Goal: Information Seeking & Learning: Learn about a topic

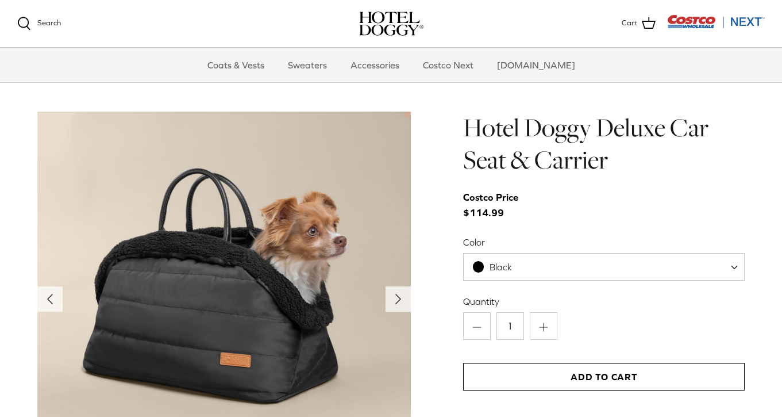
scroll to position [1097, 0]
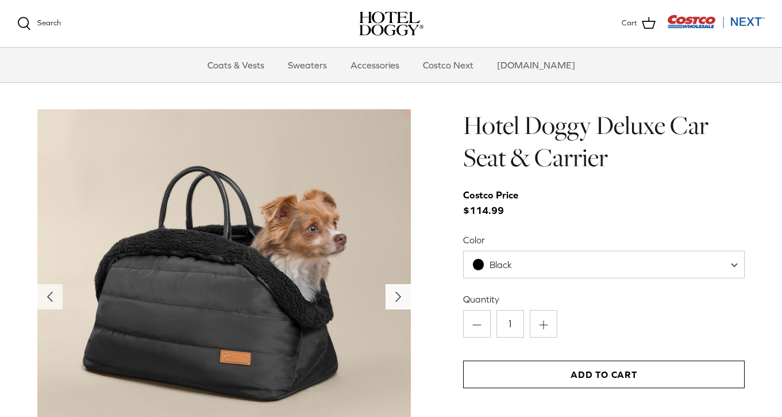
click at [396, 293] on polyline "Next" at bounding box center [398, 296] width 5 height 9
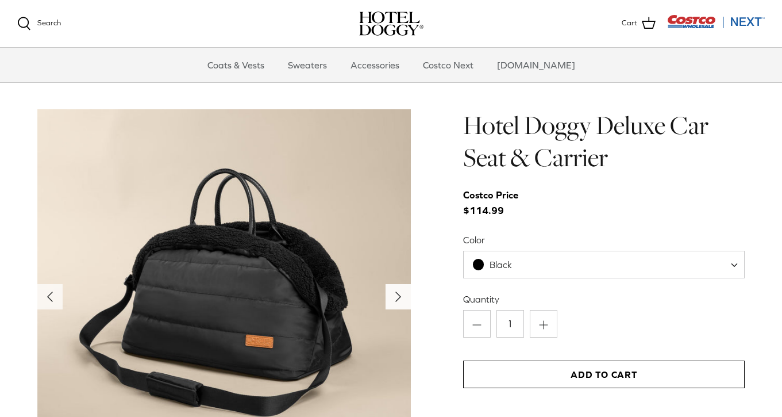
click at [396, 293] on polyline "Next" at bounding box center [398, 296] width 5 height 9
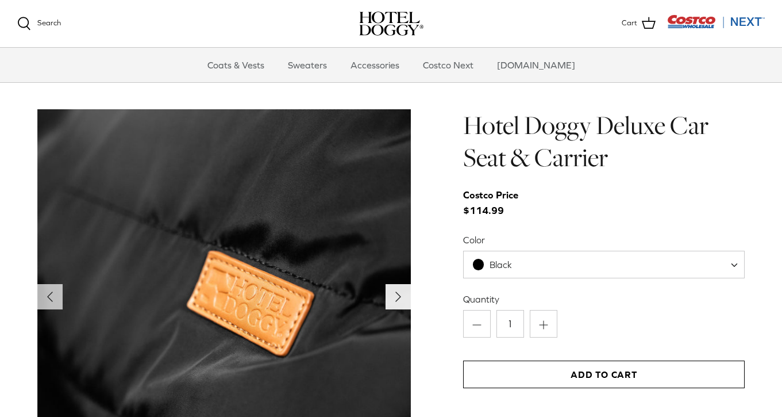
click at [396, 293] on polyline "Next" at bounding box center [398, 296] width 5 height 9
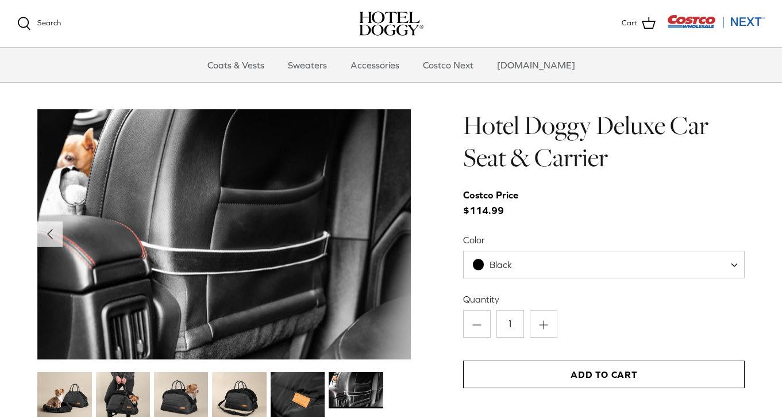
click at [396, 293] on img at bounding box center [224, 234] width 374 height 250
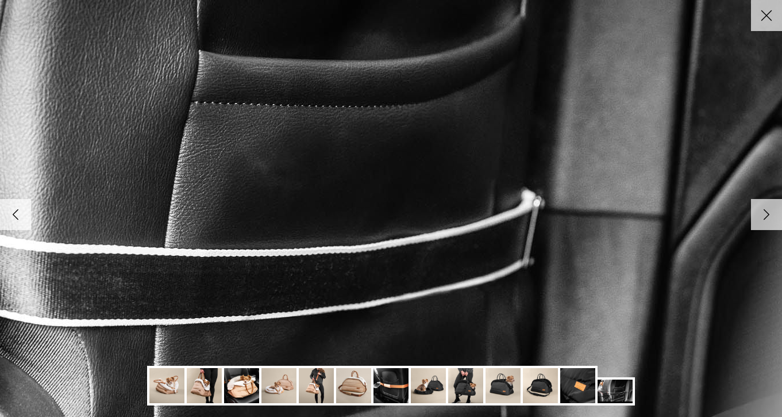
click at [751, 218] on link "Right" at bounding box center [766, 214] width 31 height 31
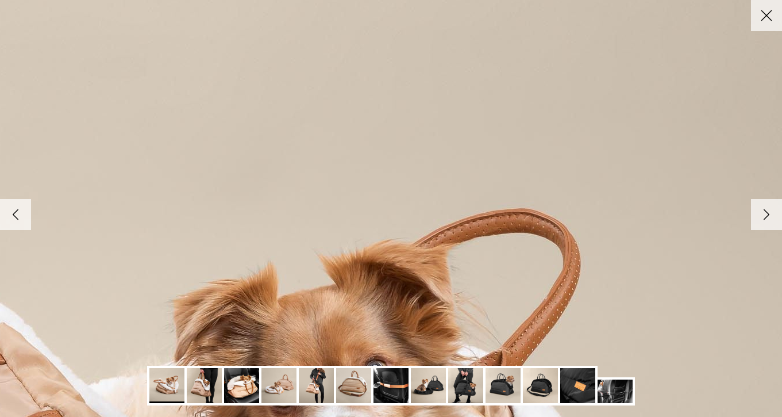
click at [764, 26] on link "Close" at bounding box center [766, 15] width 31 height 31
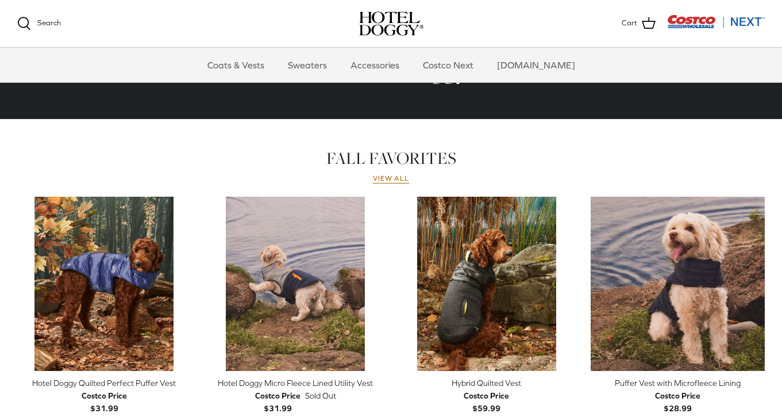
scroll to position [431, 0]
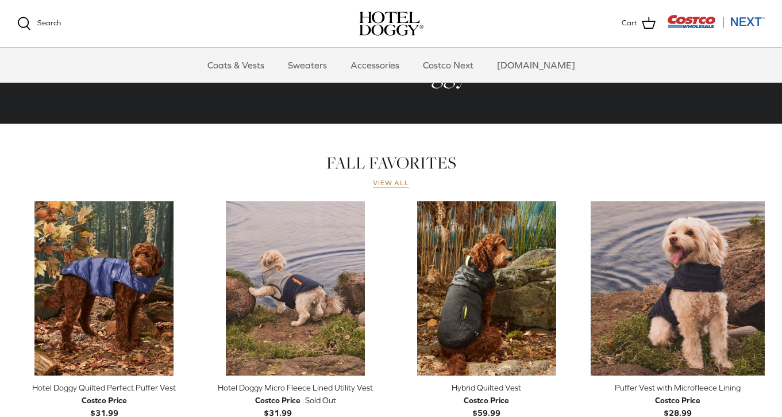
click at [398, 184] on link "View all" at bounding box center [391, 183] width 37 height 9
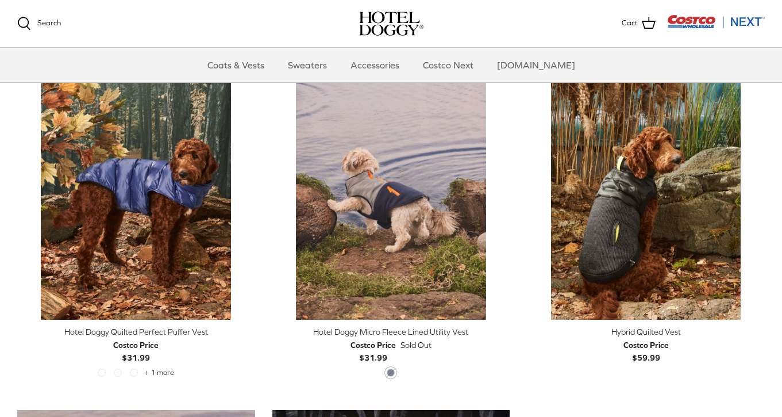
scroll to position [273, 0]
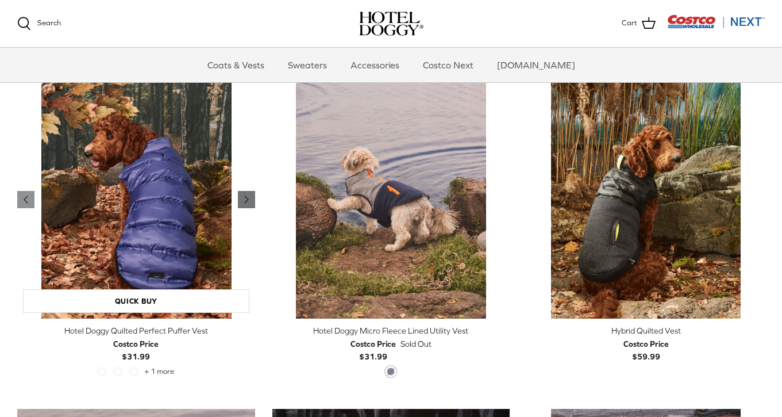
click at [249, 200] on icon "Right" at bounding box center [247, 199] width 14 height 14
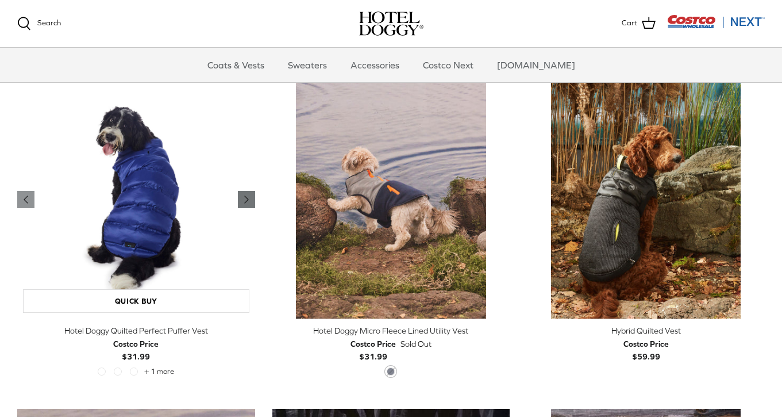
click at [249, 200] on icon "Right" at bounding box center [247, 199] width 14 height 14
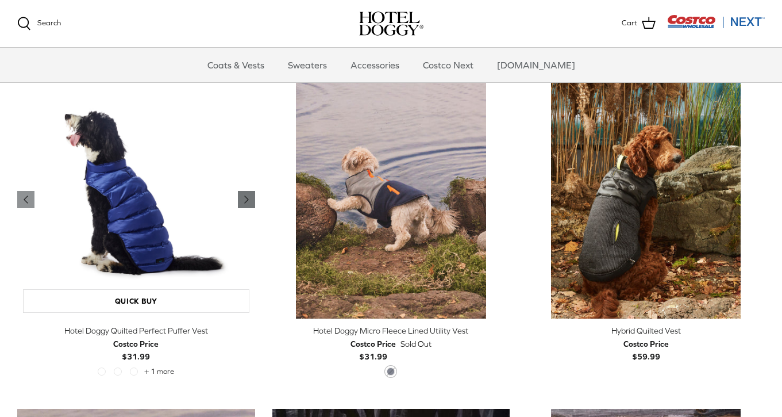
click at [249, 200] on icon "Right" at bounding box center [247, 199] width 14 height 14
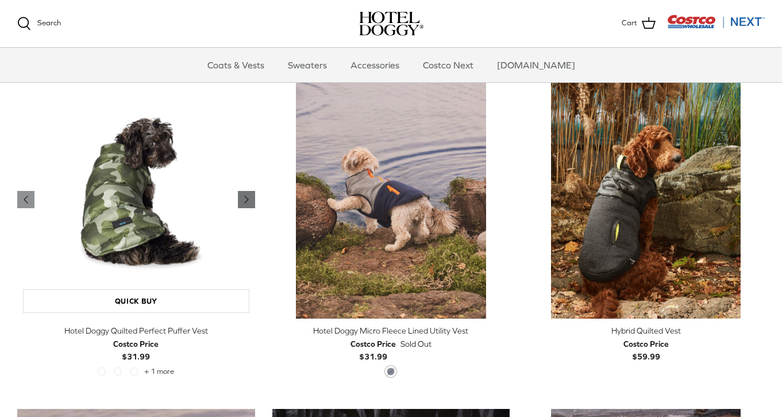
click at [249, 200] on icon "Right" at bounding box center [247, 199] width 14 height 14
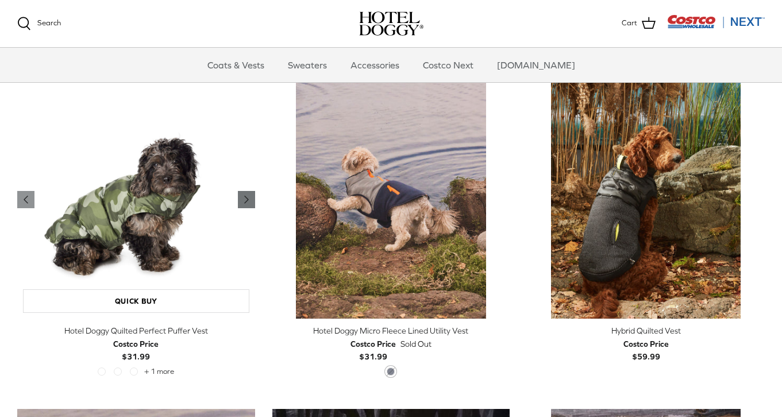
click at [249, 200] on icon "Right" at bounding box center [247, 199] width 14 height 14
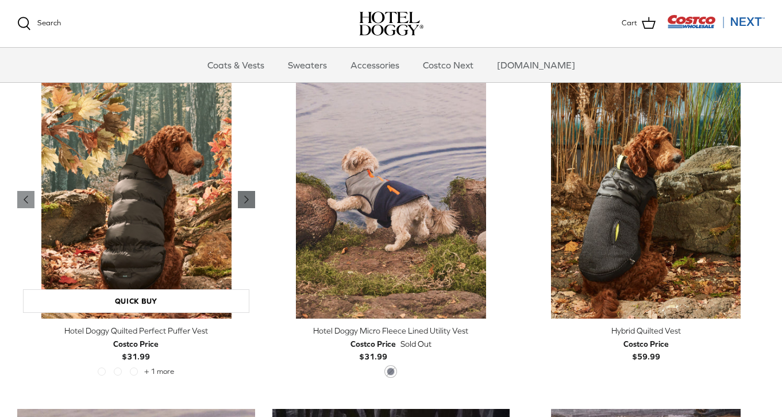
click at [249, 200] on icon "Right" at bounding box center [247, 199] width 14 height 14
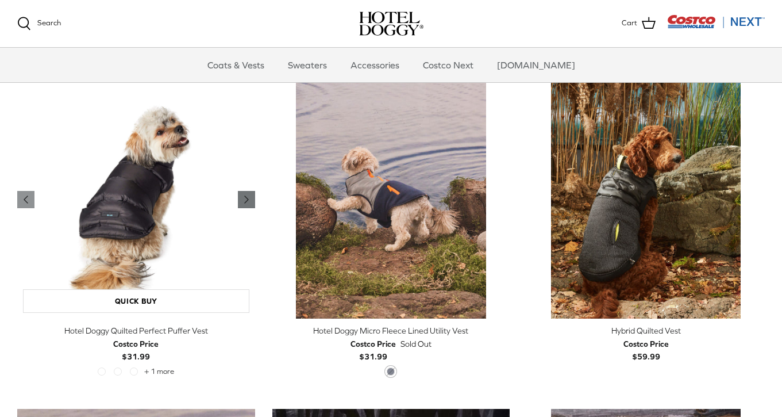
click at [249, 200] on icon "Right" at bounding box center [247, 199] width 14 height 14
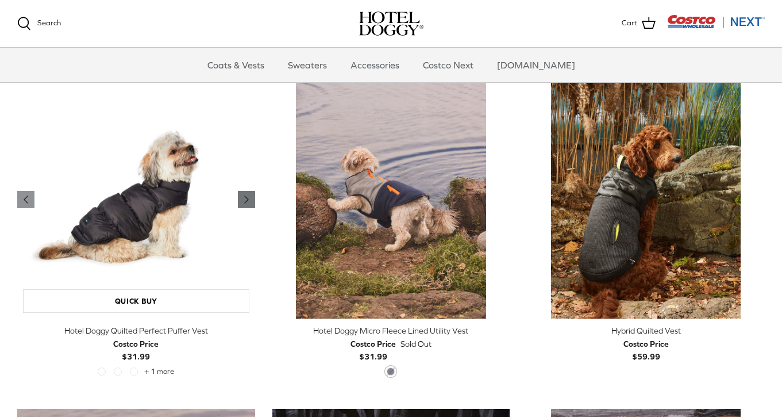
click at [249, 200] on icon "Right" at bounding box center [247, 199] width 14 height 14
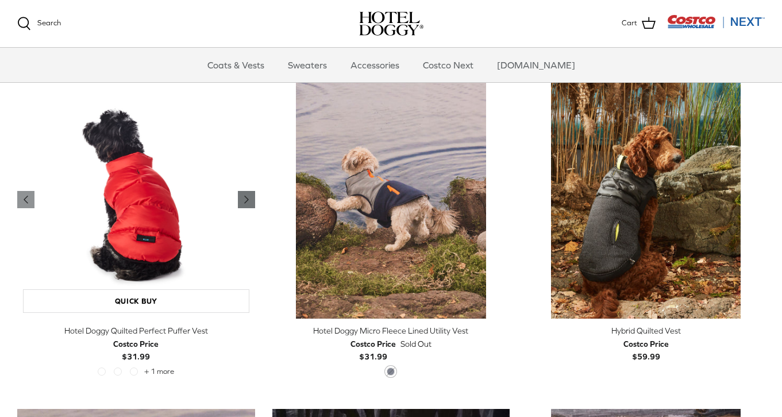
click at [249, 200] on icon "Right" at bounding box center [247, 199] width 14 height 14
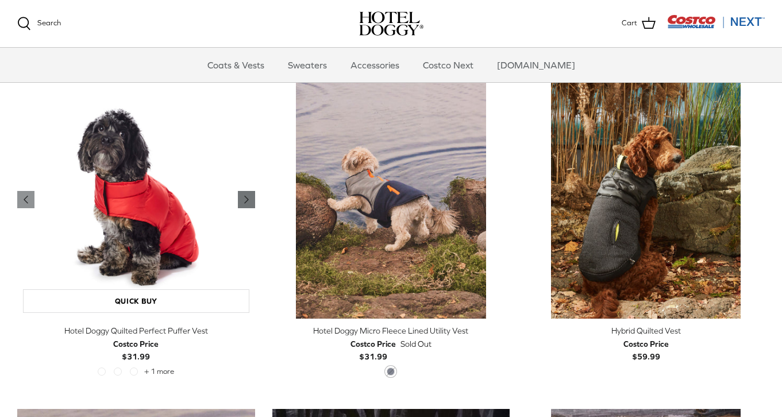
click at [249, 200] on icon "Right" at bounding box center [247, 199] width 14 height 14
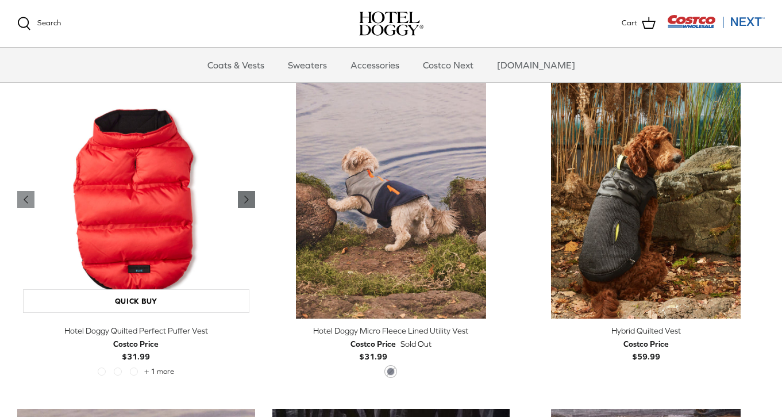
click at [249, 200] on icon "Right" at bounding box center [247, 199] width 14 height 14
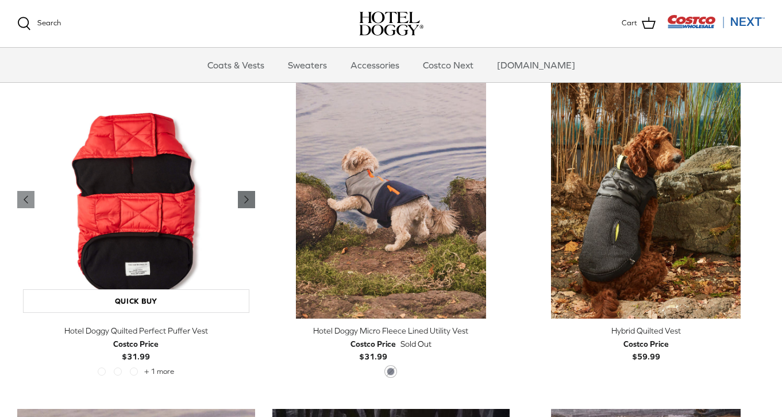
click at [249, 200] on icon "Right" at bounding box center [247, 199] width 14 height 14
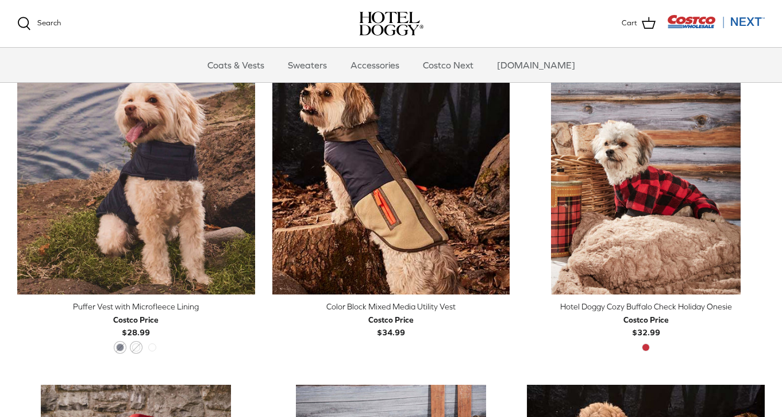
scroll to position [626, 0]
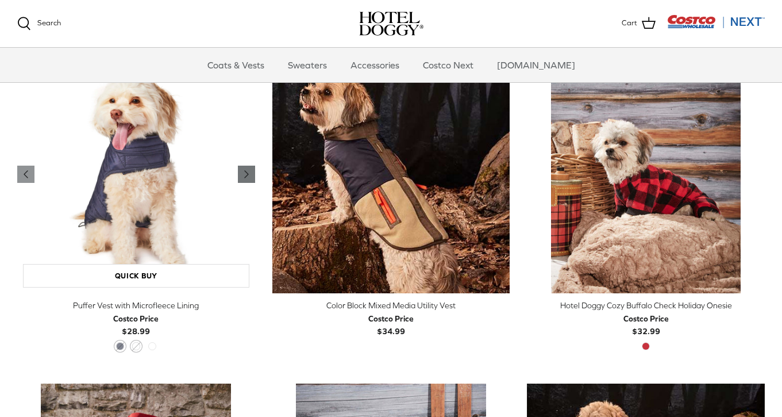
click at [243, 176] on icon "Right" at bounding box center [247, 174] width 14 height 14
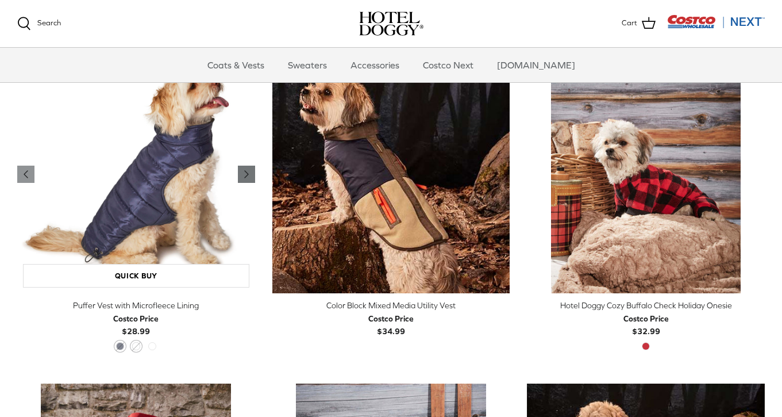
click at [243, 176] on icon "Right" at bounding box center [247, 174] width 14 height 14
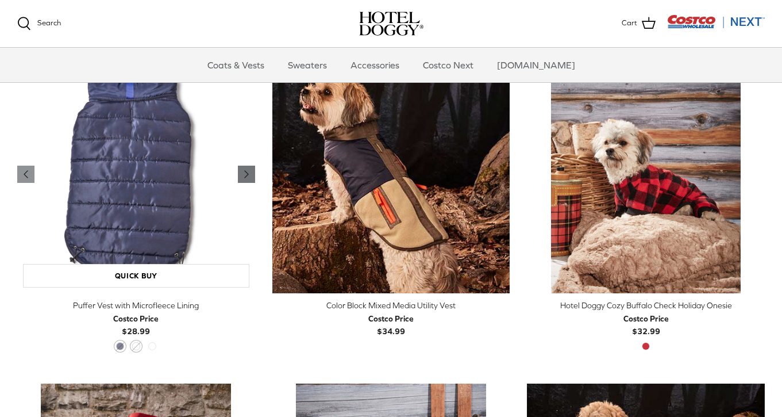
click at [243, 176] on icon "Right" at bounding box center [247, 174] width 14 height 14
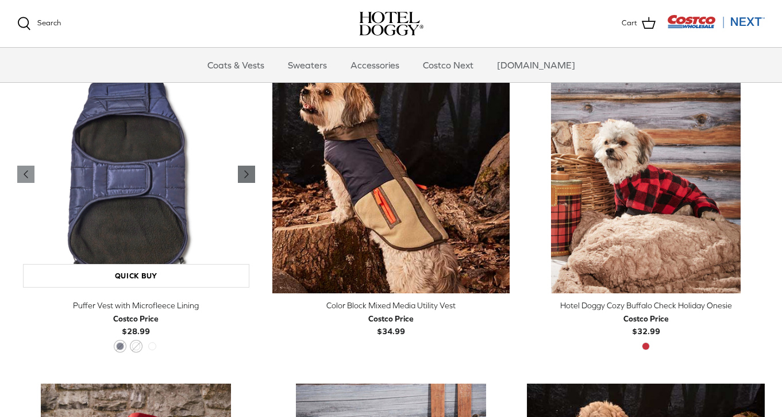
click at [243, 176] on icon "Right" at bounding box center [247, 174] width 14 height 14
click at [121, 344] on span "India Ink" at bounding box center [120, 346] width 8 height 8
click at [136, 345] on span "Orange Rust" at bounding box center [136, 346] width 8 height 8
click at [153, 345] on span "Cypress" at bounding box center [152, 346] width 8 height 8
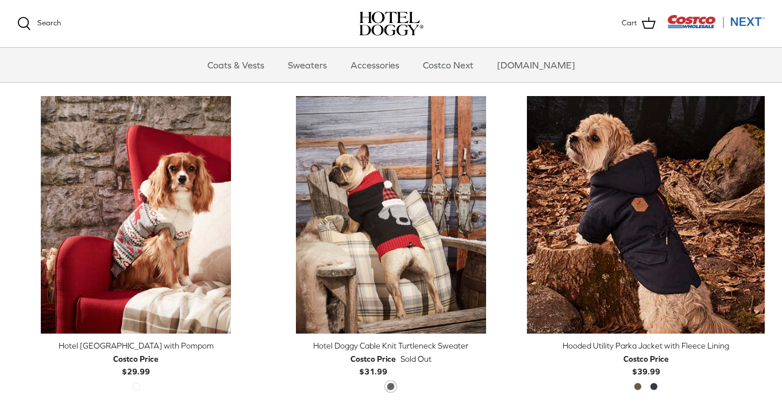
scroll to position [922, 0]
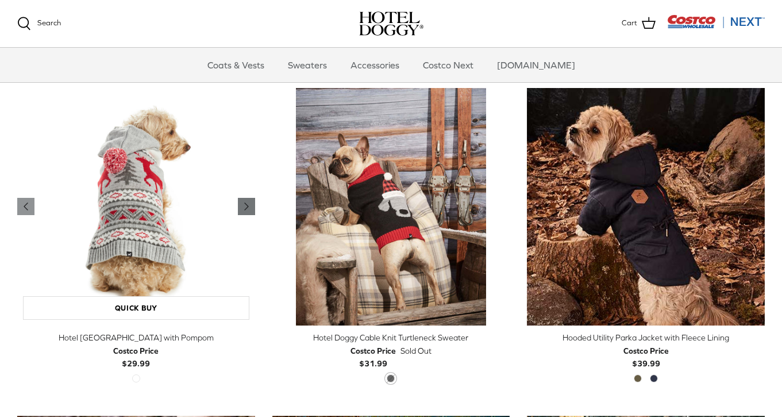
click at [244, 205] on icon "Right" at bounding box center [247, 206] width 14 height 14
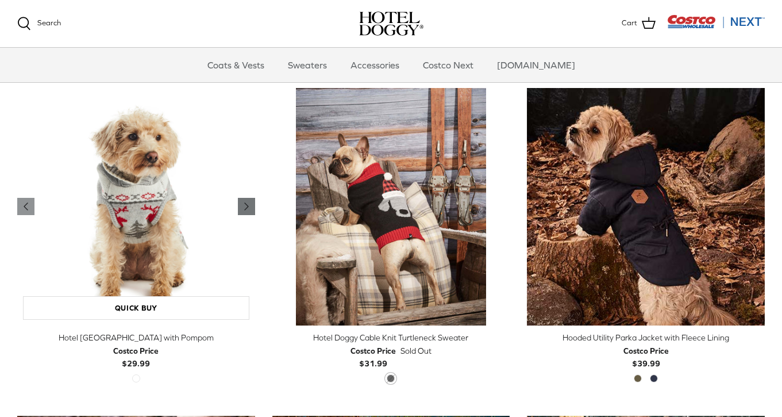
click at [244, 205] on icon "Right" at bounding box center [247, 206] width 14 height 14
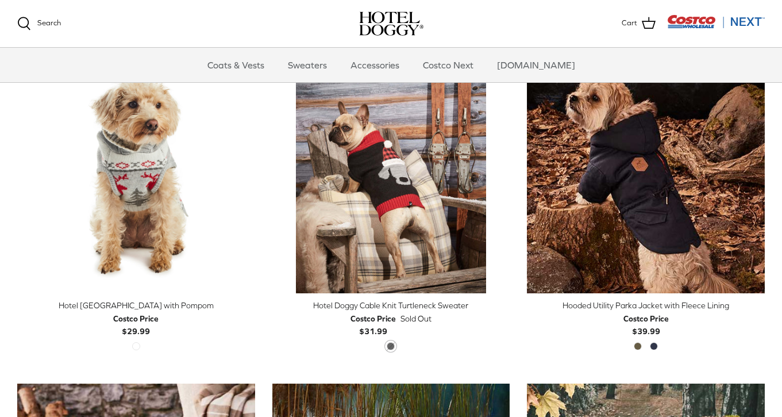
scroll to position [953, 0]
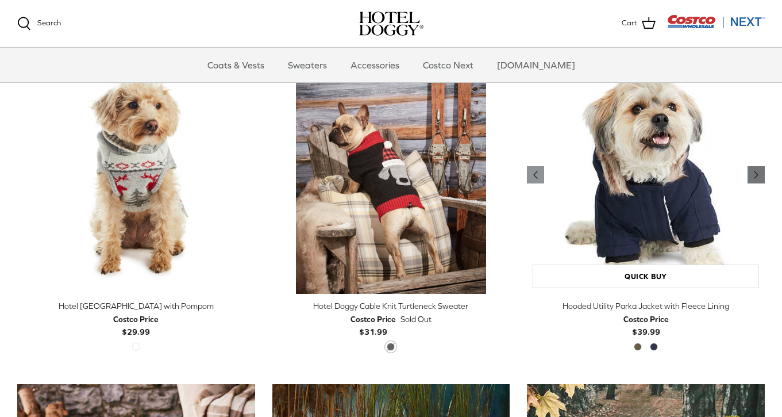
click at [753, 171] on icon "Right" at bounding box center [756, 175] width 14 height 14
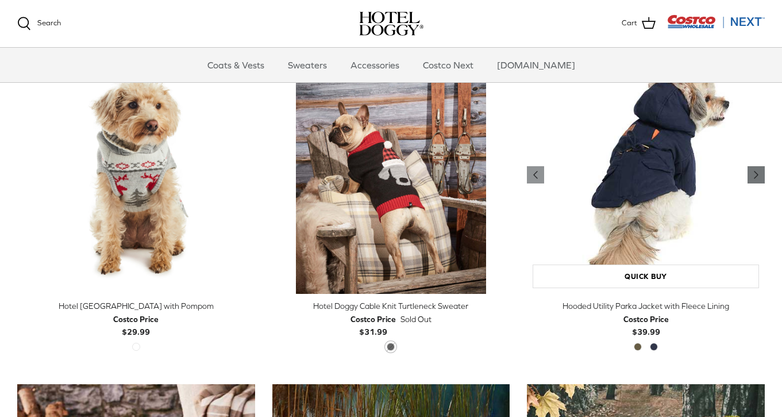
click at [753, 171] on icon "Right" at bounding box center [756, 175] width 14 height 14
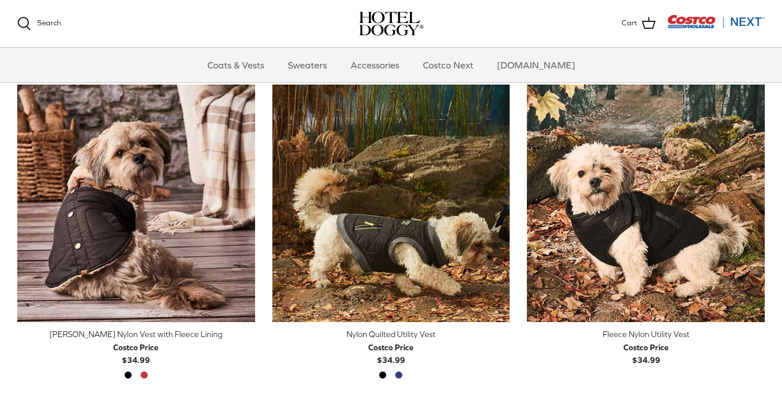
scroll to position [1251, 0]
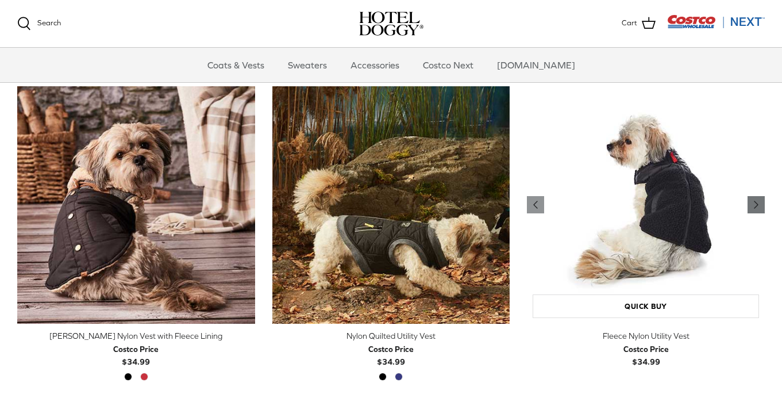
click at [754, 202] on polyline "Previous" at bounding box center [755, 204] width 3 height 7
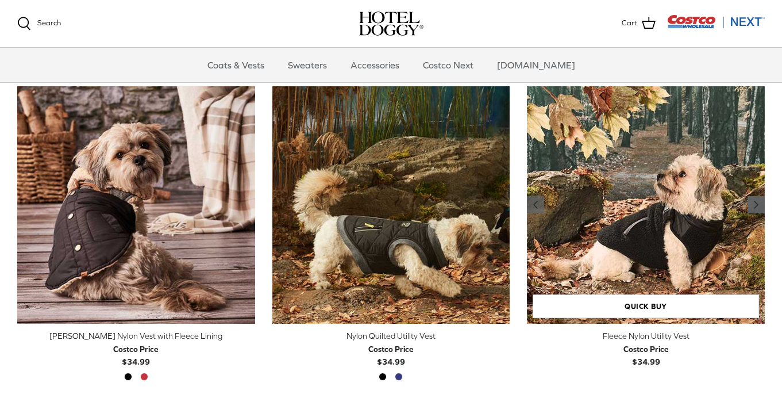
click at [754, 202] on polyline "Previous" at bounding box center [755, 204] width 3 height 7
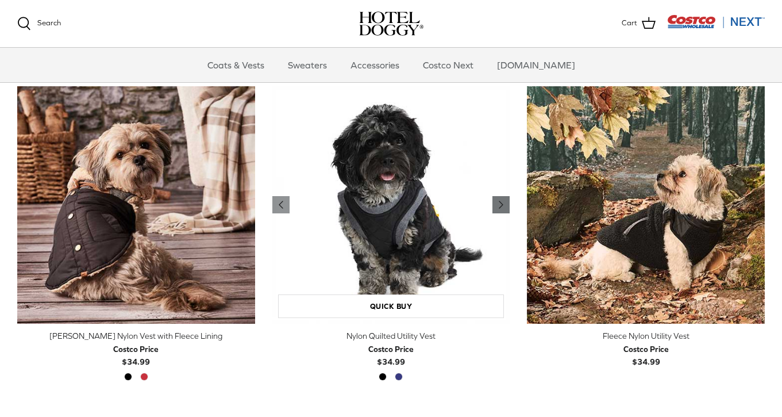
click at [498, 204] on icon "Right" at bounding box center [501, 205] width 14 height 14
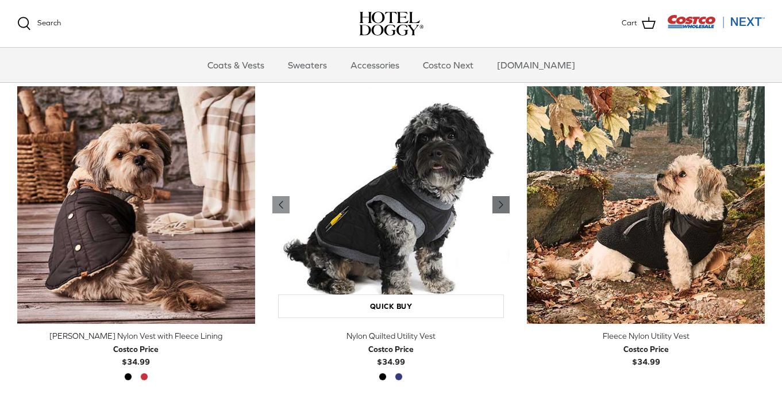
click at [498, 204] on icon "Right" at bounding box center [501, 205] width 14 height 14
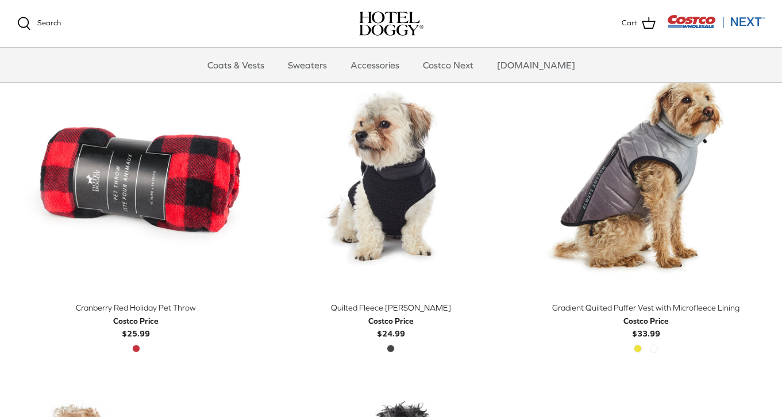
scroll to position [1607, 0]
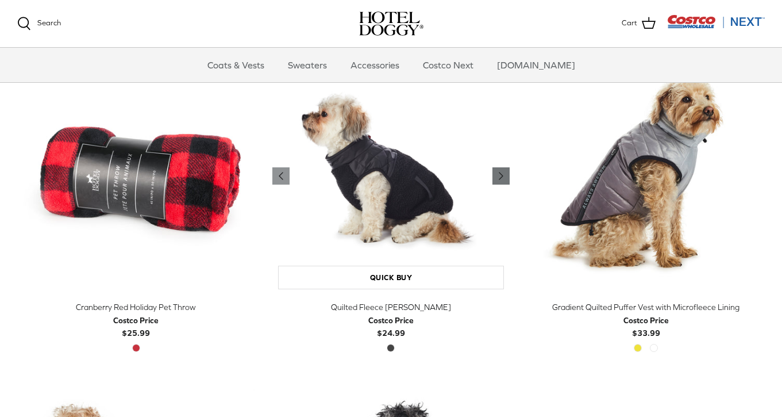
click at [500, 175] on polyline "Previous" at bounding box center [500, 175] width 3 height 7
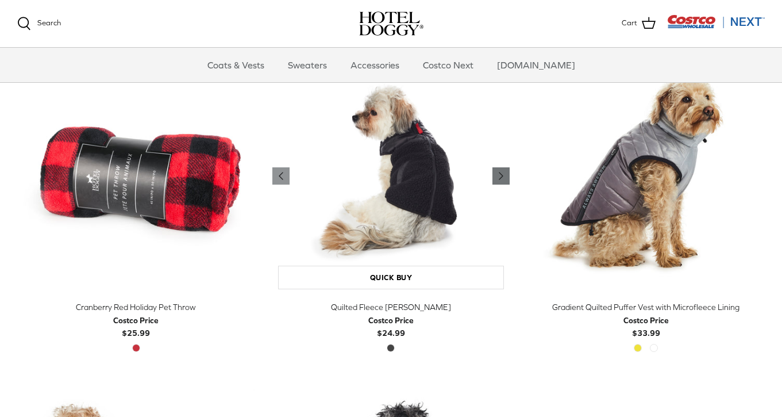
click at [500, 175] on polyline "Previous" at bounding box center [500, 175] width 3 height 7
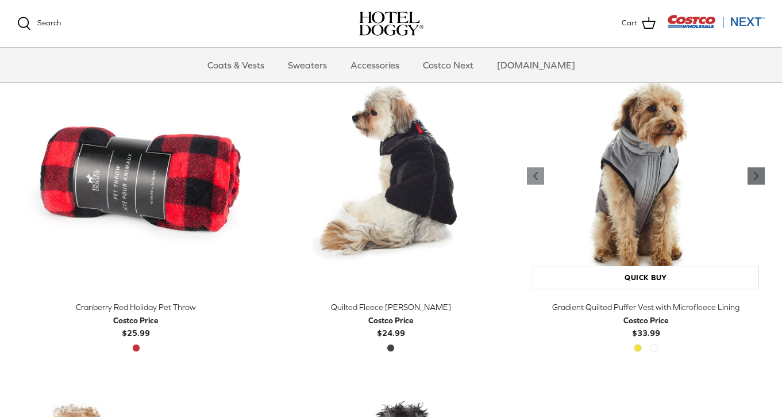
click at [756, 172] on polyline "Previous" at bounding box center [755, 175] width 3 height 7
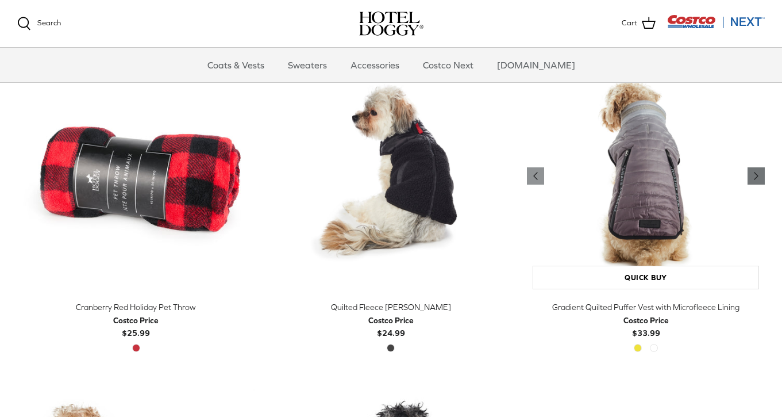
click at [756, 172] on polyline "Previous" at bounding box center [755, 175] width 3 height 7
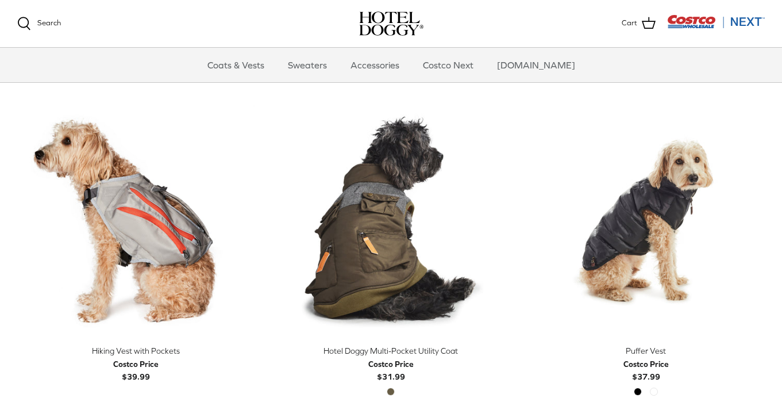
scroll to position [1894, 0]
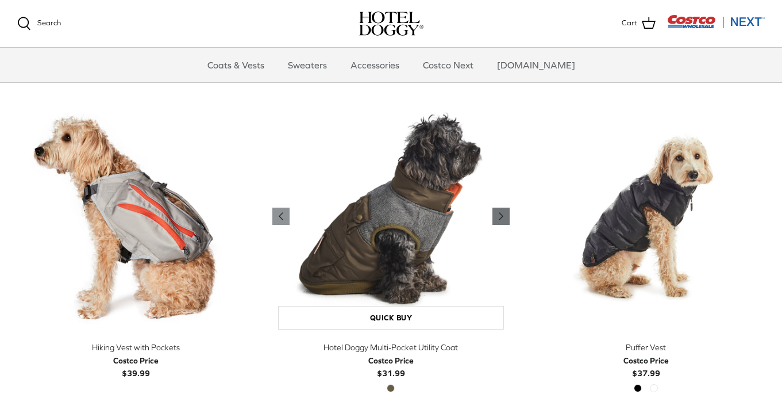
click at [501, 215] on polyline "Previous" at bounding box center [500, 216] width 3 height 7
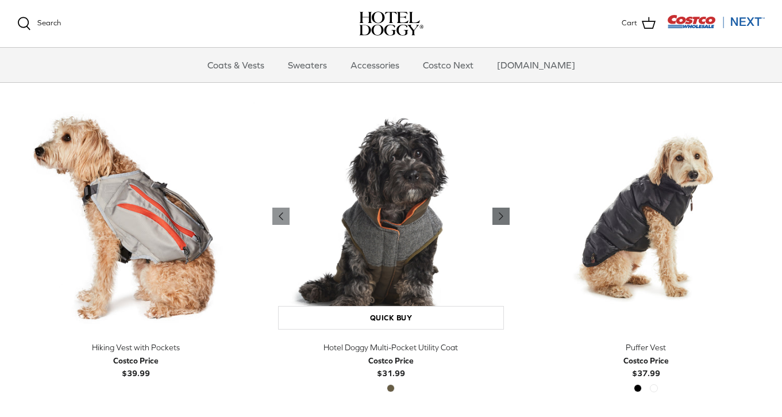
click at [501, 215] on polyline "Previous" at bounding box center [500, 216] width 3 height 7
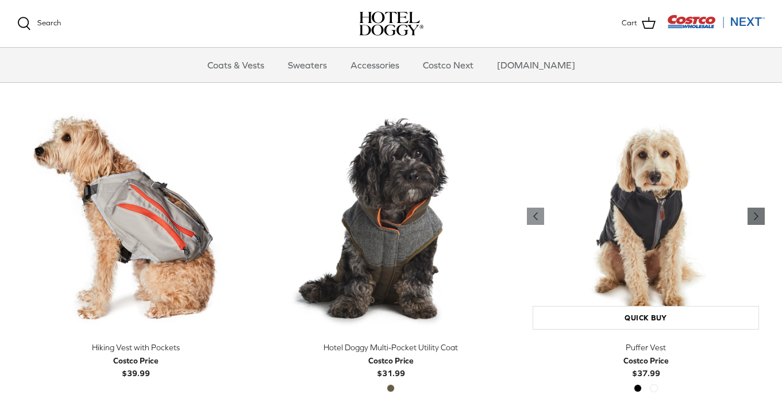
click at [758, 218] on icon "Right" at bounding box center [756, 216] width 14 height 14
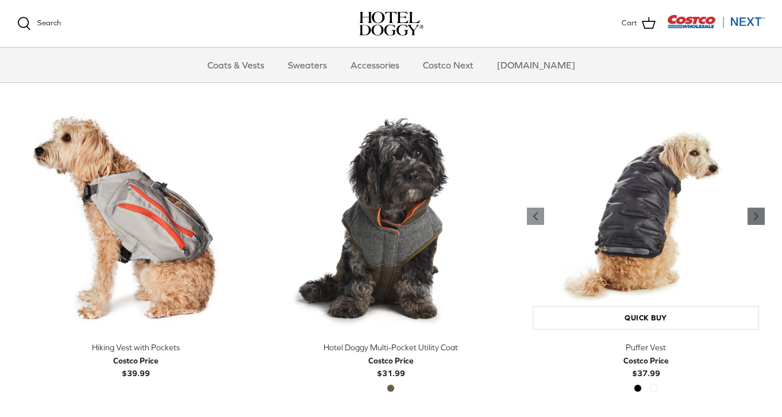
click at [758, 218] on icon "Right" at bounding box center [756, 216] width 14 height 14
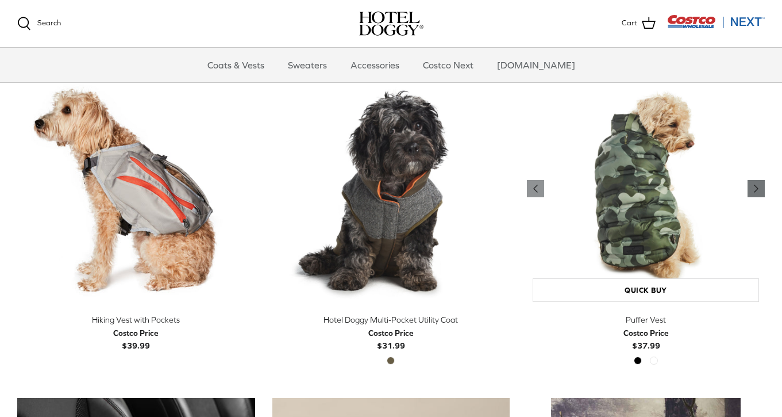
scroll to position [1942, 0]
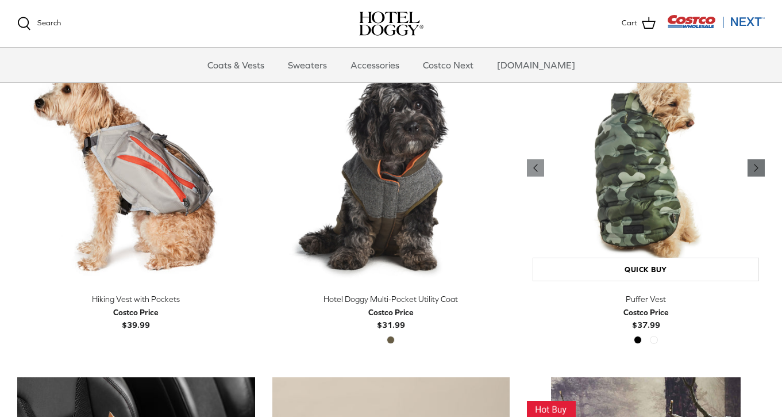
click at [756, 161] on icon "Right" at bounding box center [756, 168] width 14 height 14
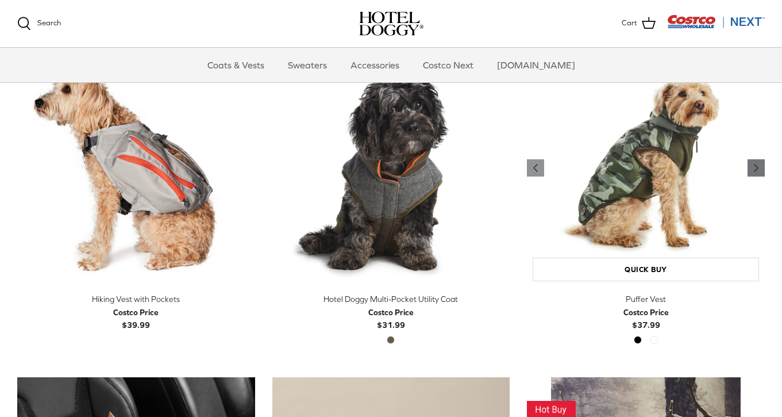
click at [756, 161] on icon "Right" at bounding box center [756, 168] width 14 height 14
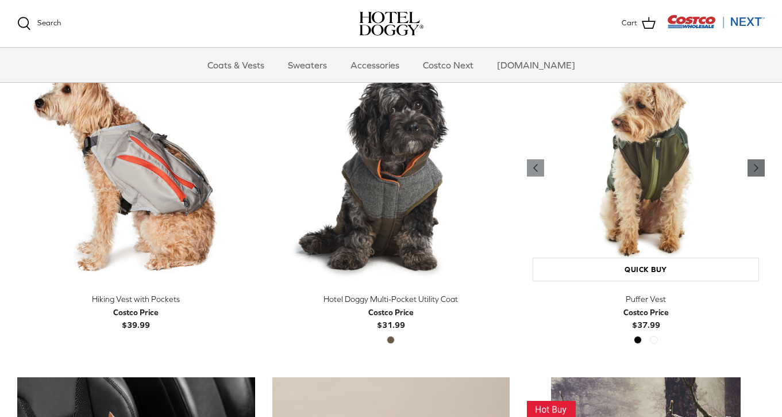
click at [756, 161] on icon "Right" at bounding box center [756, 168] width 14 height 14
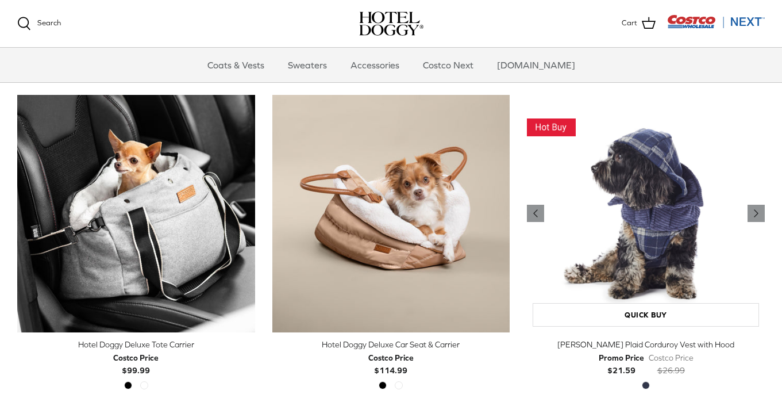
scroll to position [2228, 0]
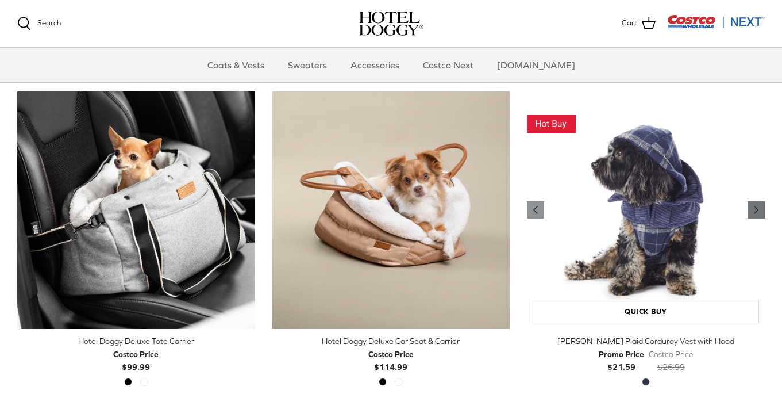
click at [751, 207] on icon "Right" at bounding box center [756, 210] width 14 height 14
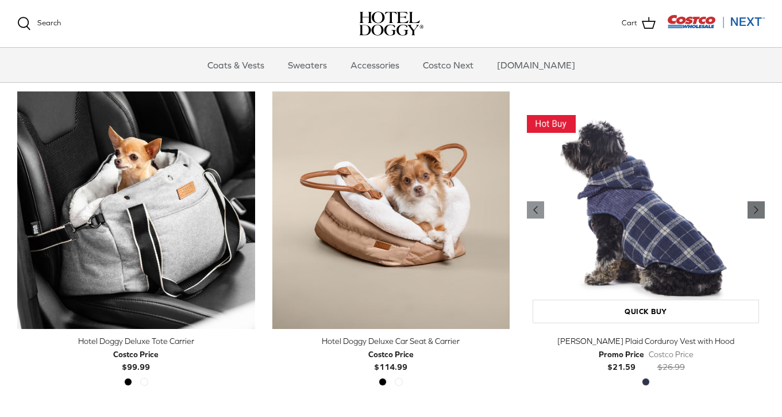
click at [751, 207] on icon "Right" at bounding box center [756, 210] width 14 height 14
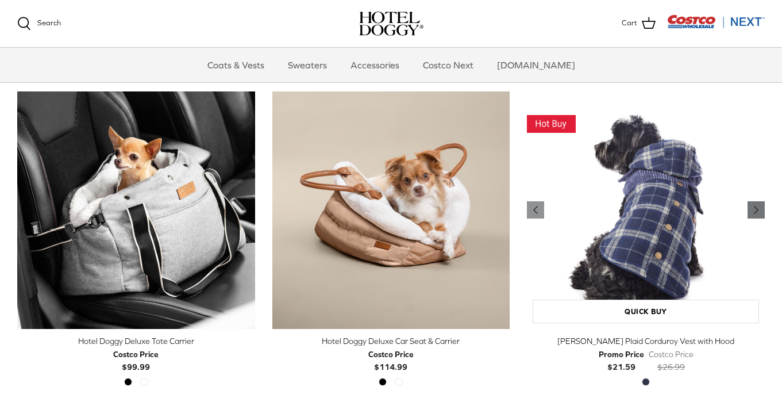
click at [751, 207] on icon "Right" at bounding box center [756, 210] width 14 height 14
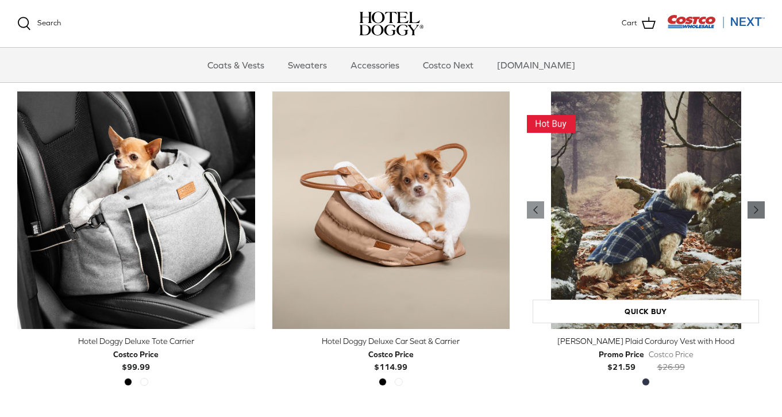
click at [751, 207] on icon "Right" at bounding box center [756, 210] width 14 height 14
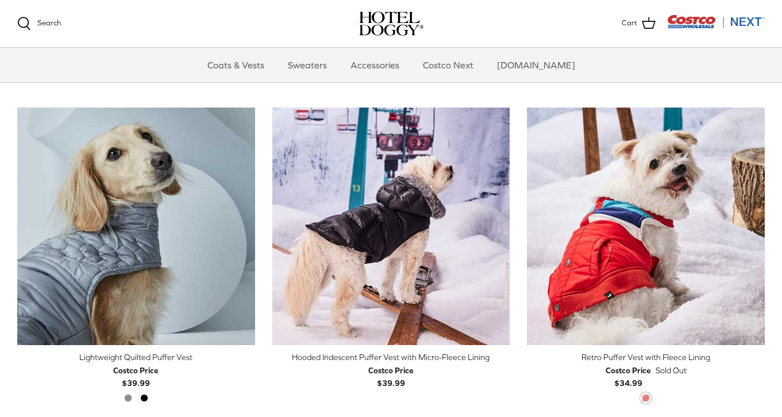
scroll to position [2540, 0]
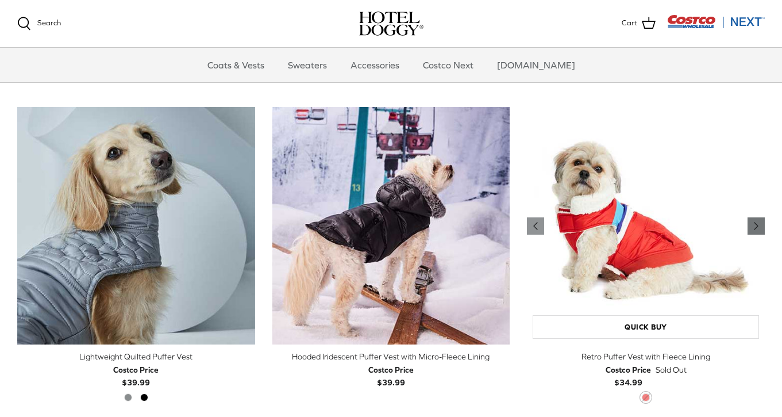
click at [763, 218] on link "Right" at bounding box center [755, 225] width 17 height 17
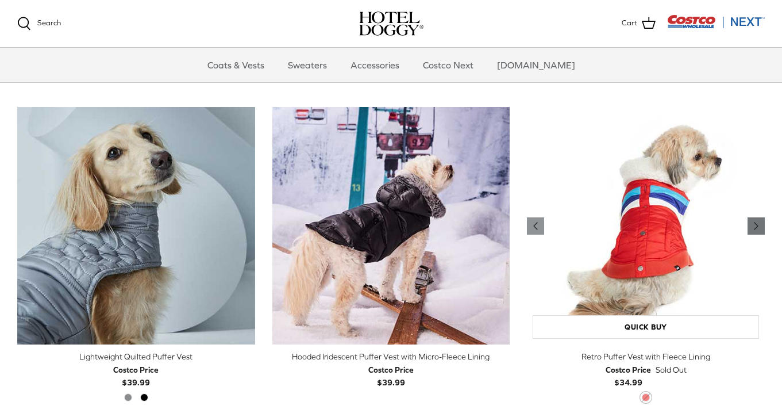
click at [763, 218] on link "Right" at bounding box center [755, 225] width 17 height 17
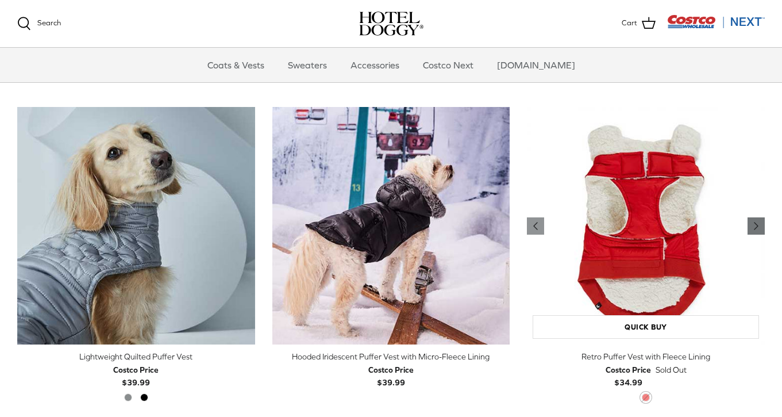
click at [763, 218] on link "Right" at bounding box center [755, 225] width 17 height 17
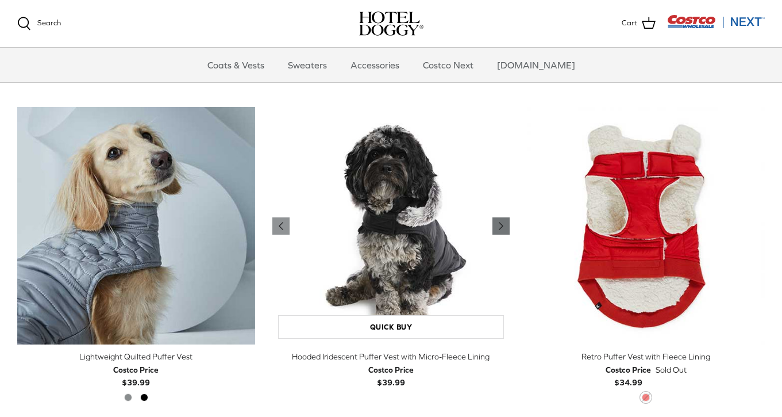
click at [504, 223] on icon "Right" at bounding box center [501, 226] width 14 height 14
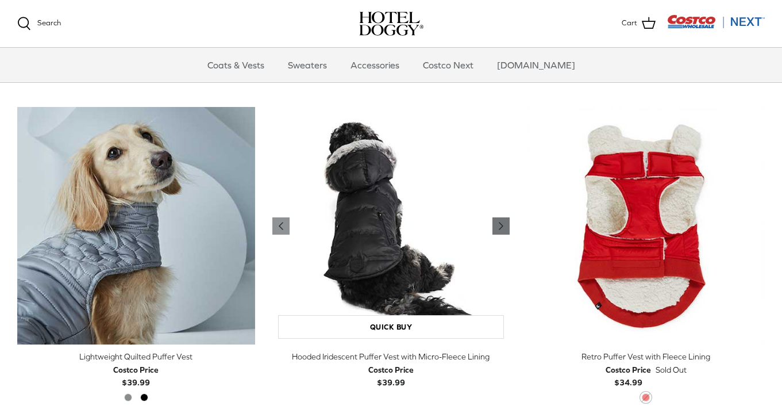
click at [504, 223] on icon "Right" at bounding box center [501, 226] width 14 height 14
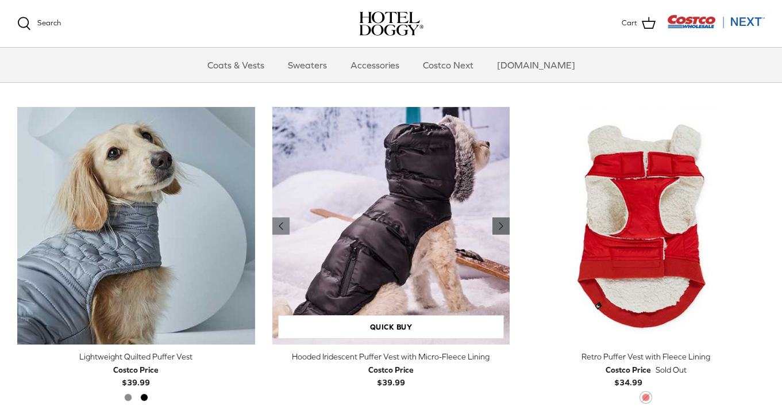
click at [504, 223] on icon "Right" at bounding box center [501, 226] width 14 height 14
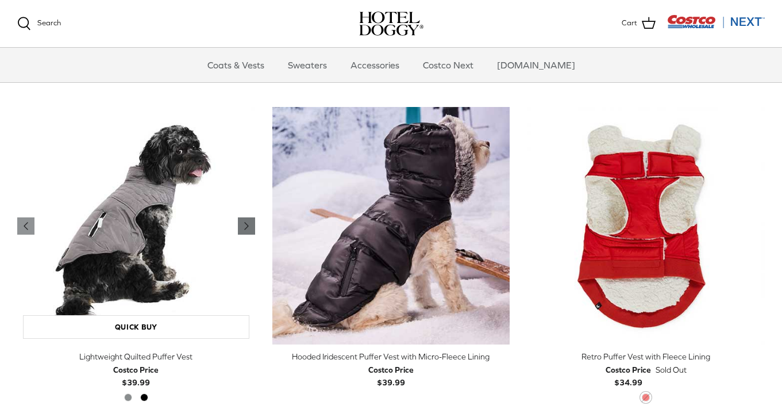
click at [248, 223] on polyline "Previous" at bounding box center [246, 225] width 3 height 7
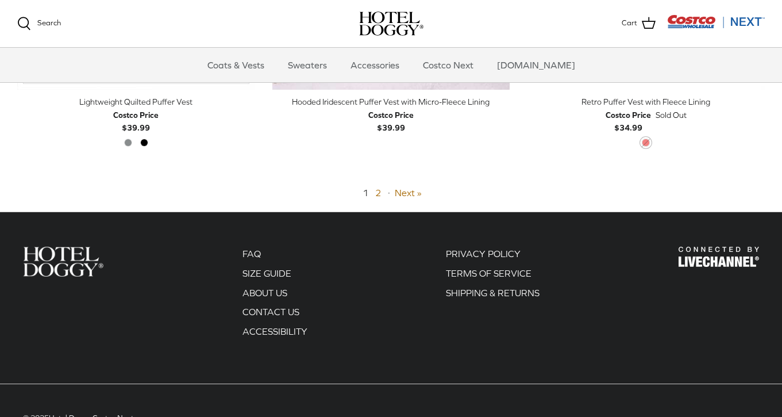
scroll to position [2819, 0]
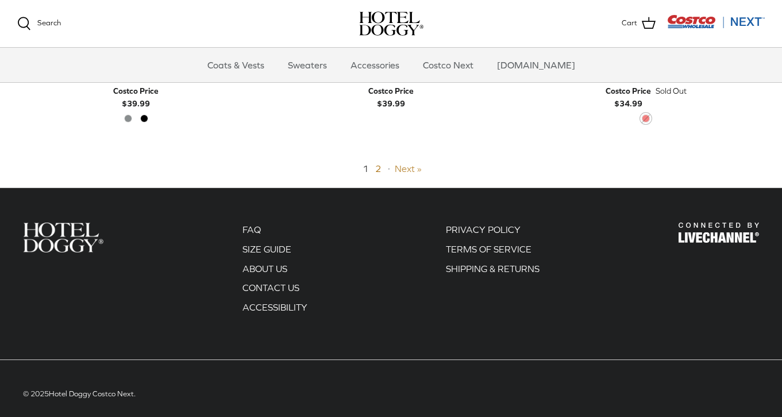
click at [408, 168] on link "Next »" at bounding box center [408, 168] width 27 height 10
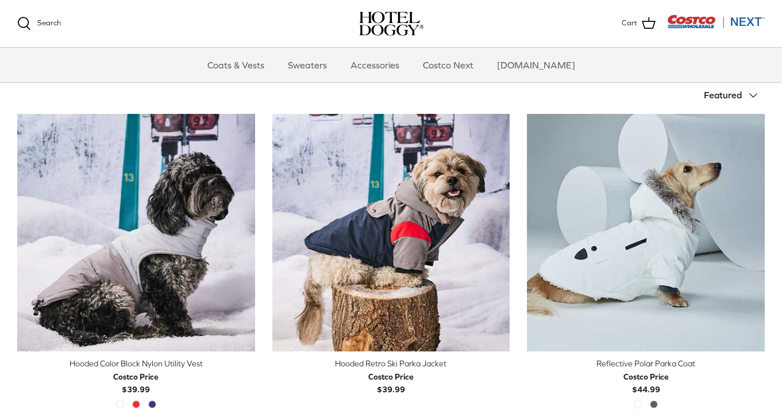
scroll to position [243, 0]
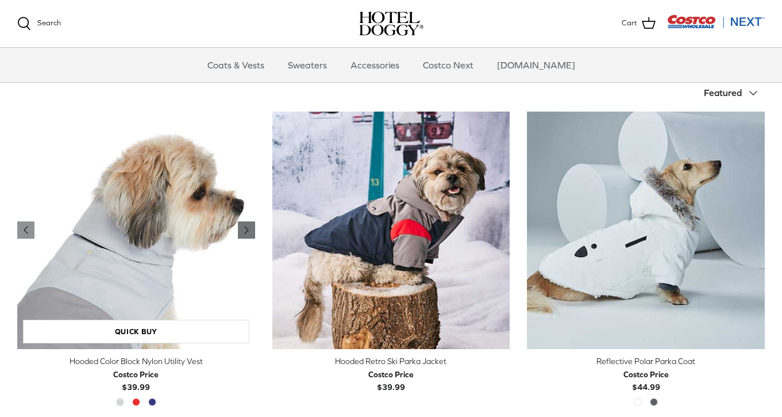
click at [249, 231] on icon "Right" at bounding box center [247, 230] width 14 height 14
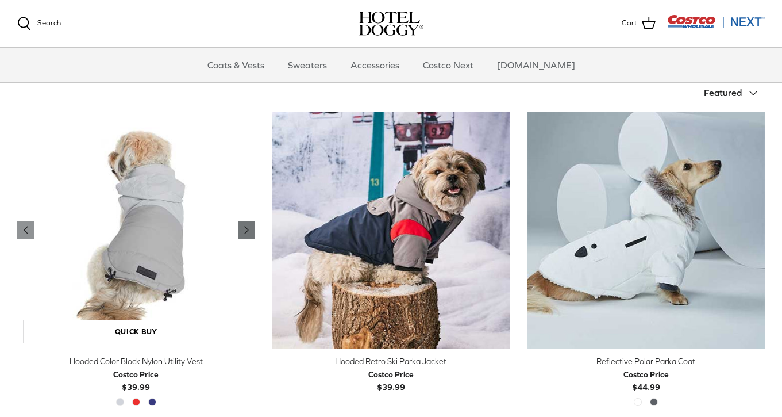
click at [249, 231] on icon "Right" at bounding box center [247, 230] width 14 height 14
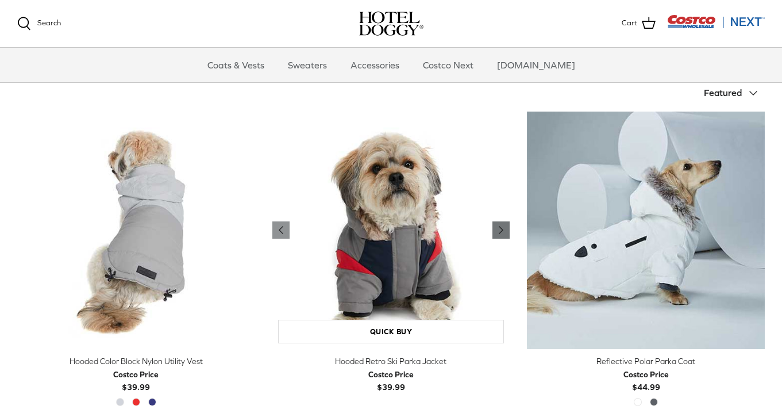
click at [502, 224] on icon "Right" at bounding box center [501, 230] width 14 height 14
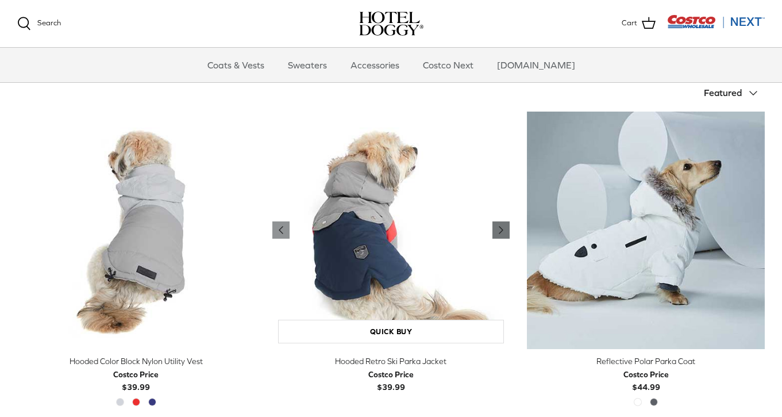
click at [502, 224] on icon "Right" at bounding box center [501, 230] width 14 height 14
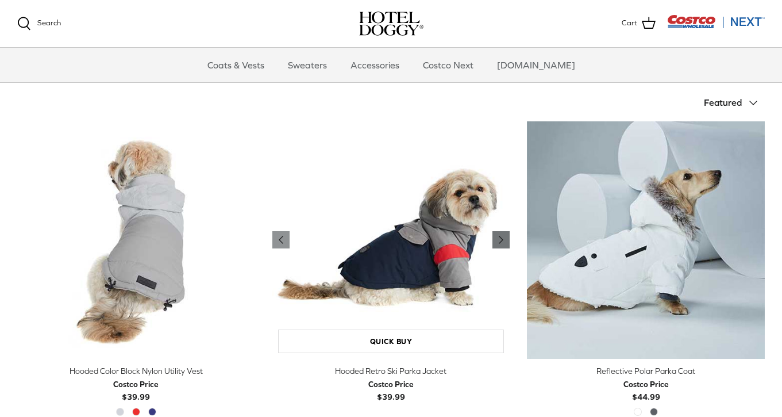
scroll to position [233, 0]
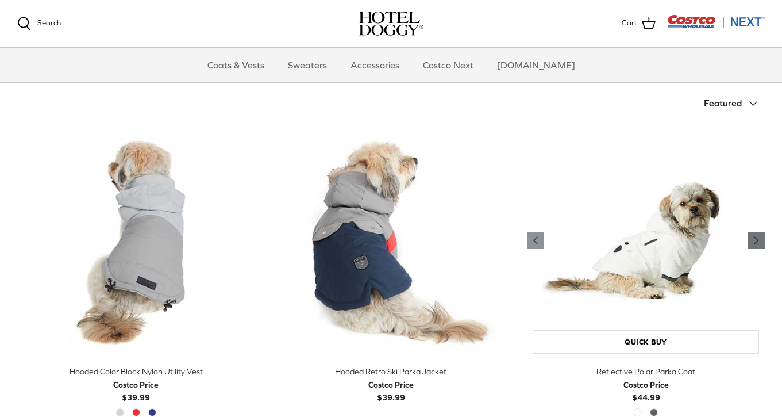
click at [757, 244] on icon "Right" at bounding box center [756, 240] width 14 height 14
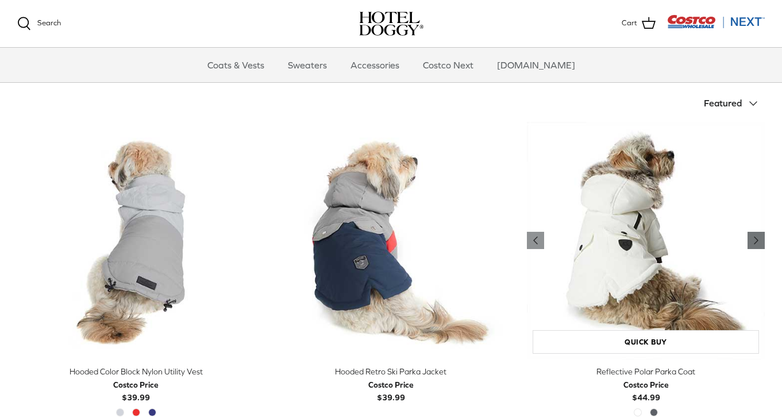
click at [757, 244] on icon "Right" at bounding box center [756, 240] width 14 height 14
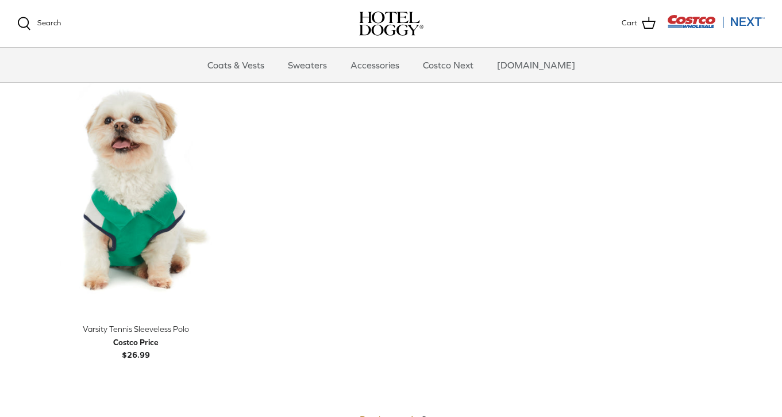
scroll to position [599, 0]
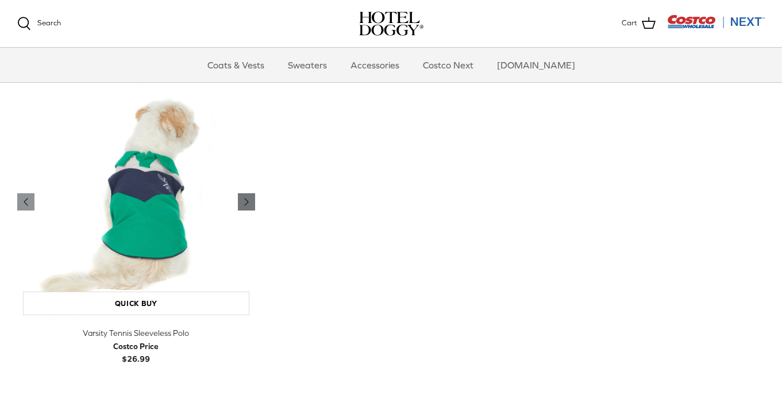
click at [248, 202] on icon "Right" at bounding box center [247, 202] width 14 height 14
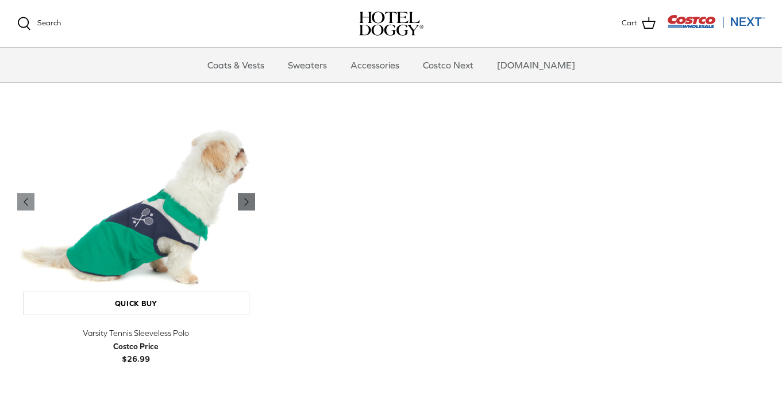
click at [248, 202] on icon "Right" at bounding box center [247, 202] width 14 height 14
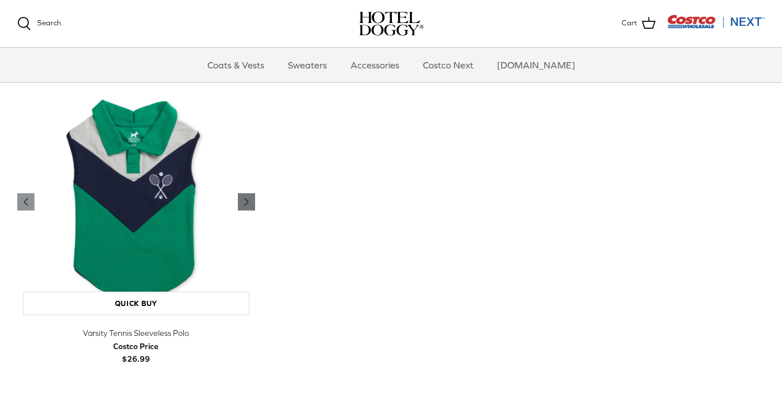
click at [248, 202] on icon "Right" at bounding box center [247, 202] width 14 height 14
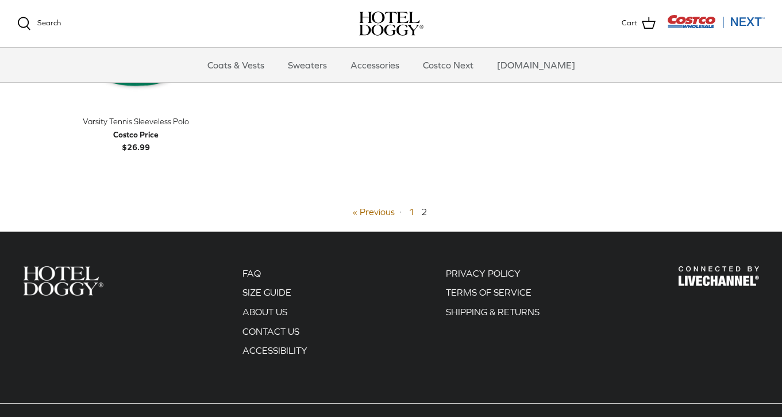
scroll to position [811, 0]
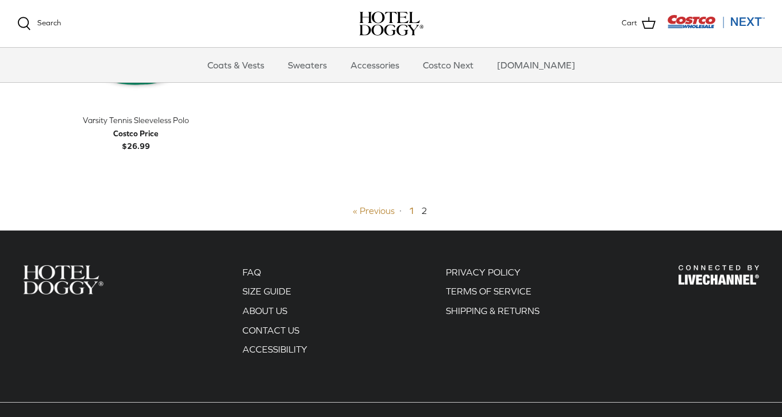
click at [387, 213] on link "« Previous" at bounding box center [374, 210] width 42 height 10
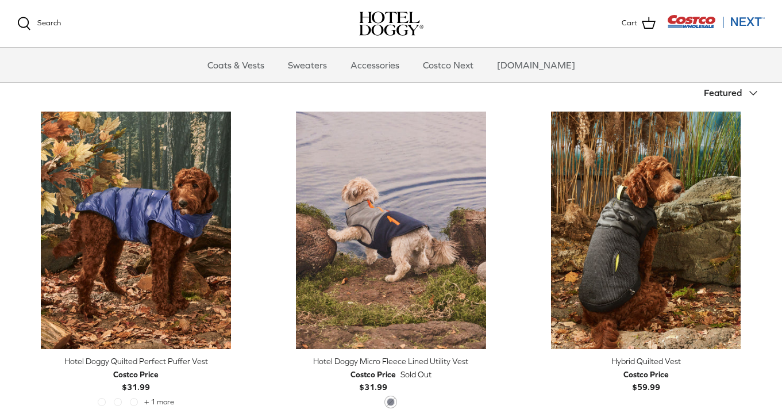
scroll to position [241, 0]
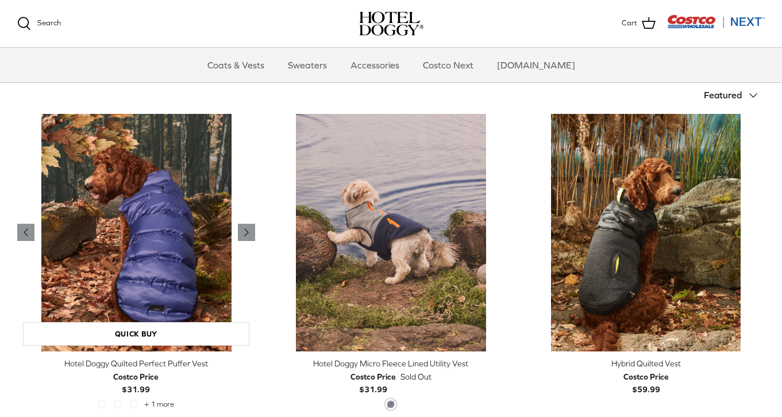
click at [121, 258] on img "Hotel Doggy Quilted Perfect Puffer Vest" at bounding box center [136, 233] width 238 height 238
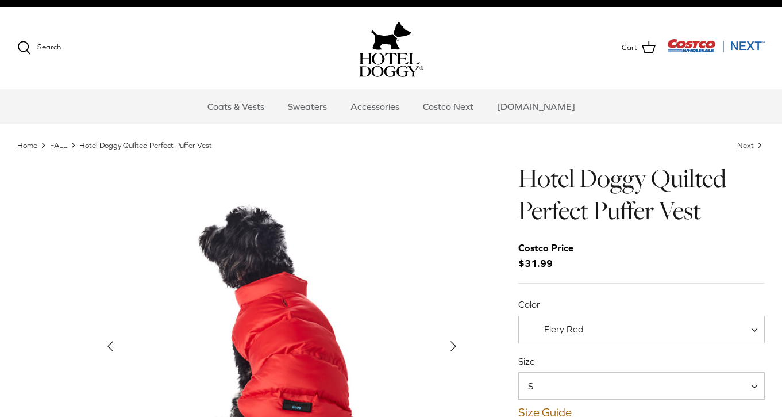
scroll to position [10, 0]
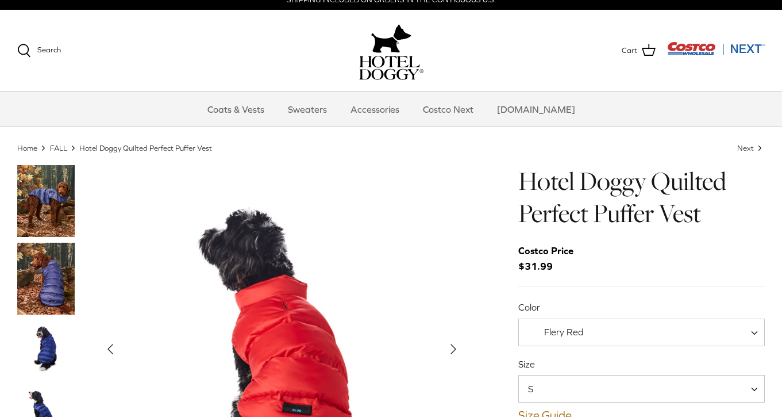
click at [622, 329] on span "Flery Red" at bounding box center [641, 332] width 246 height 28
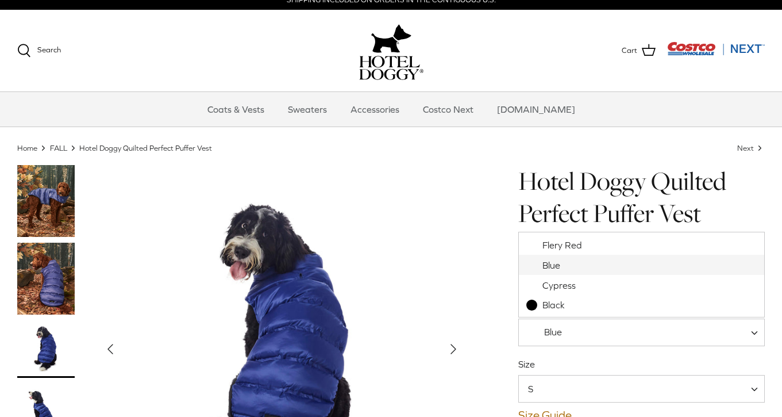
click at [619, 333] on span "Blue" at bounding box center [641, 332] width 246 height 28
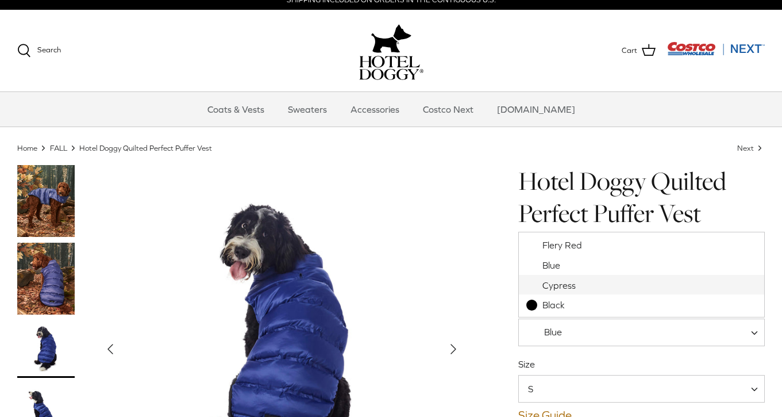
select select "Cypress"
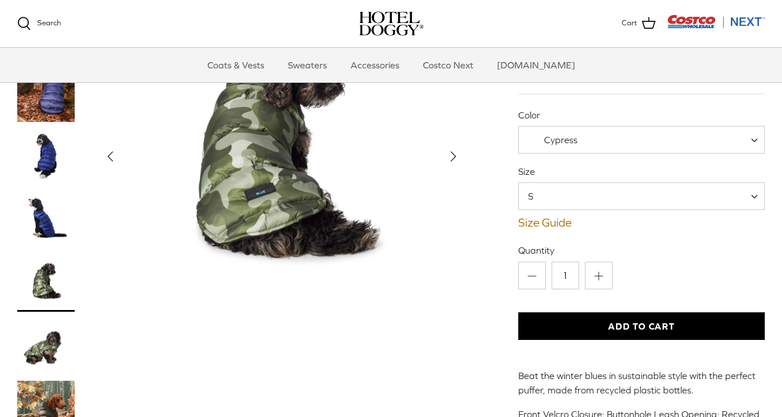
scroll to position [90, 0]
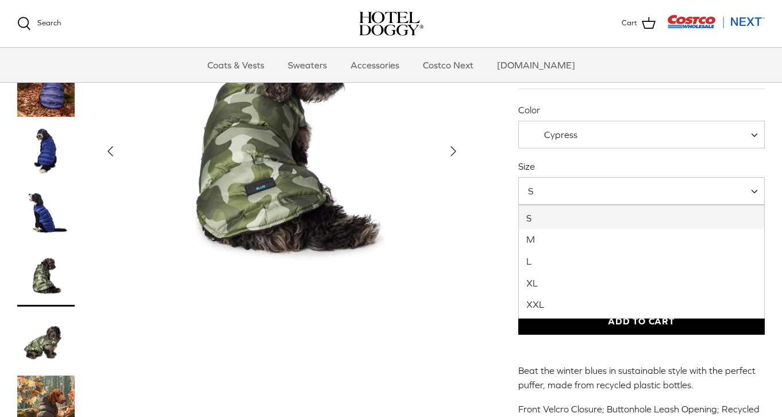
click at [605, 196] on span "S" at bounding box center [641, 191] width 246 height 28
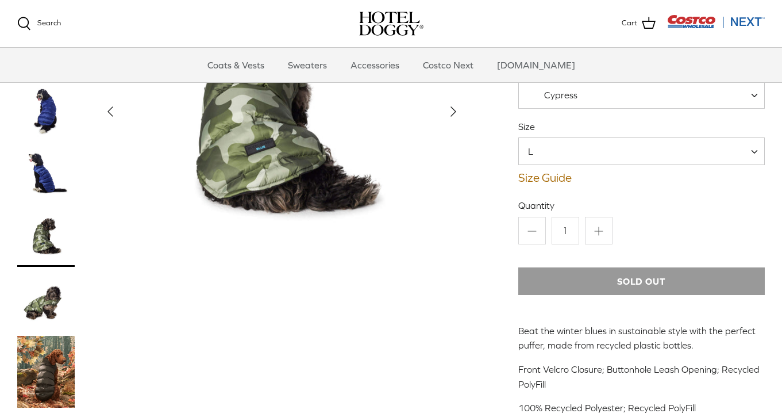
scroll to position [131, 0]
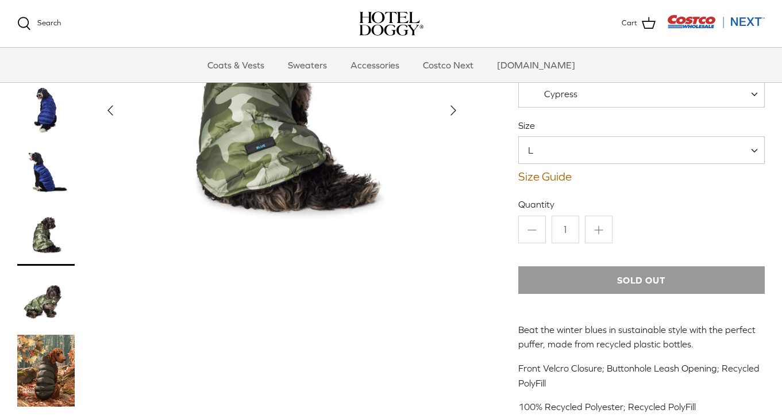
click at [574, 147] on span "L" at bounding box center [641, 150] width 246 height 28
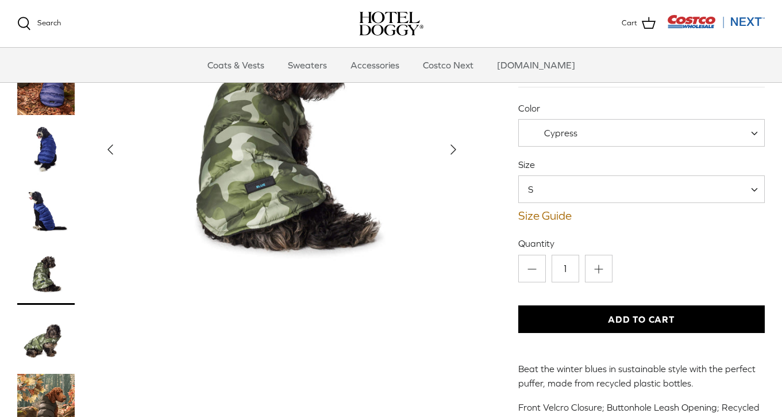
scroll to position [89, 0]
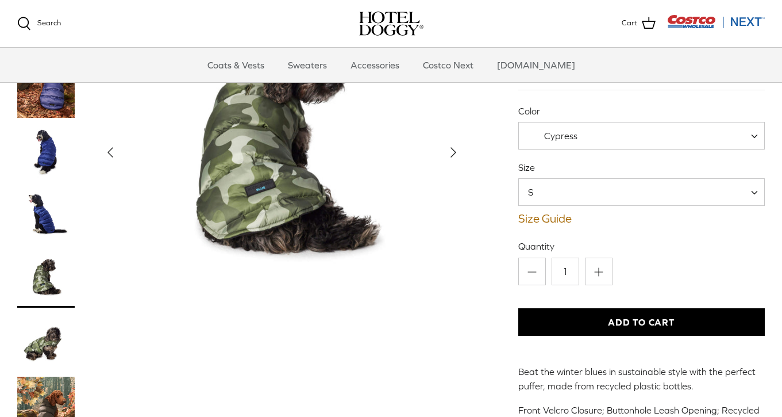
click at [607, 195] on span "S" at bounding box center [641, 192] width 246 height 28
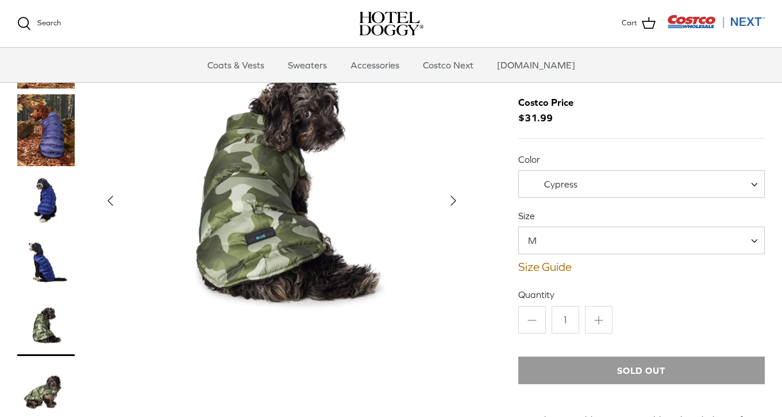
scroll to position [30, 0]
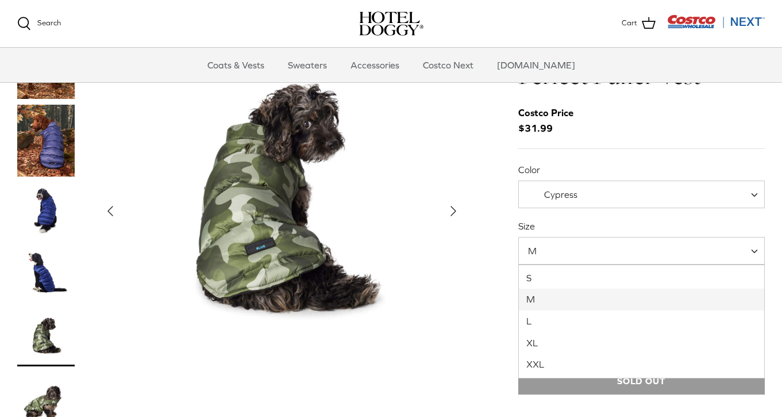
click at [585, 253] on span "M" at bounding box center [641, 251] width 246 height 28
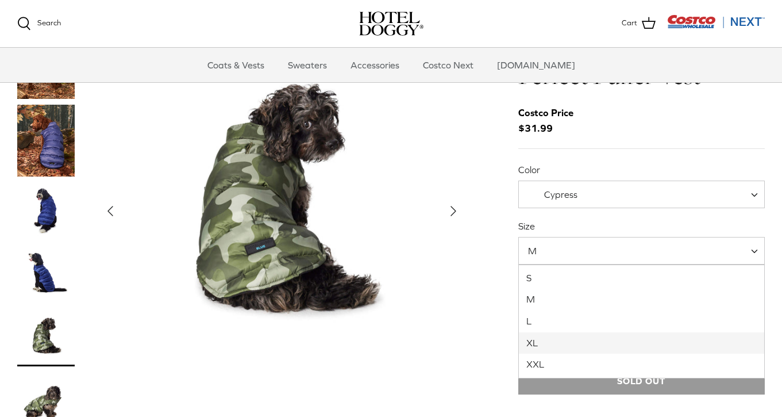
select select "XL"
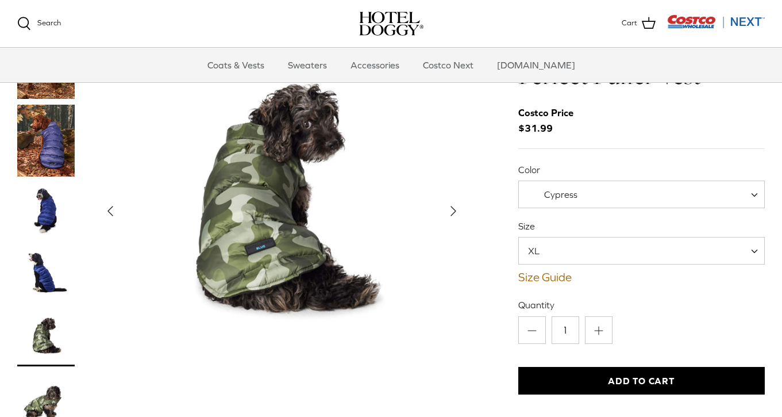
click at [451, 214] on polyline "Next" at bounding box center [453, 210] width 5 height 9
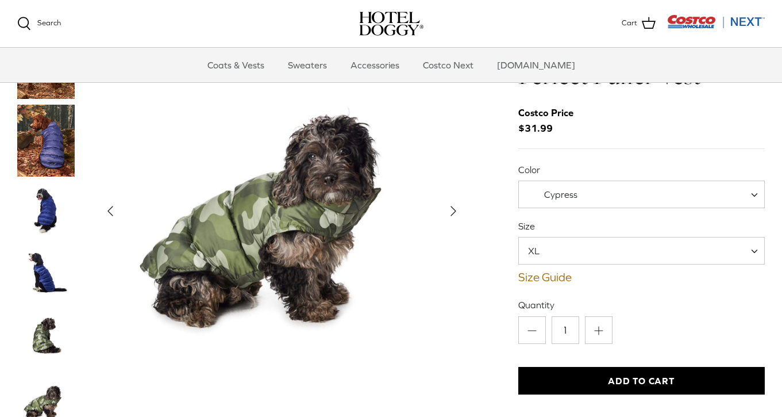
click at [451, 214] on polyline "Next" at bounding box center [453, 210] width 5 height 9
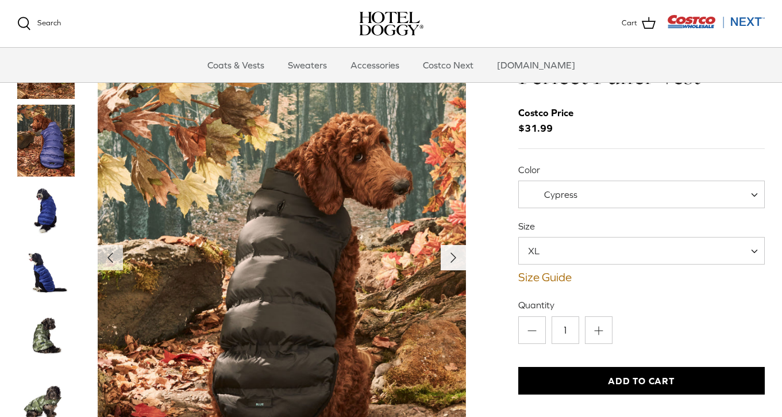
click at [452, 253] on icon "Right" at bounding box center [453, 257] width 18 height 18
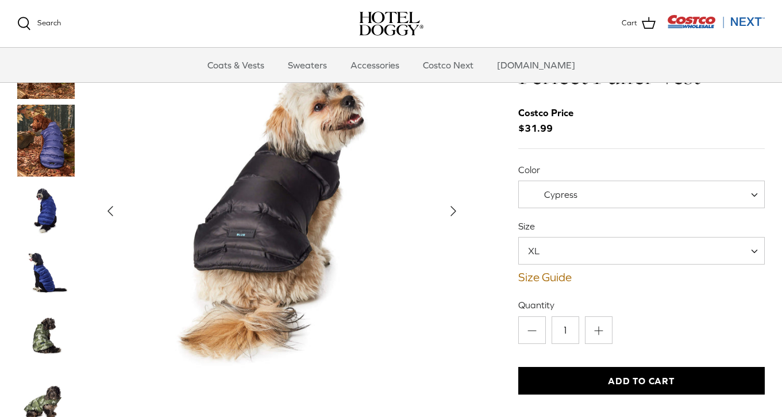
click at [451, 212] on polyline "Next" at bounding box center [453, 210] width 5 height 9
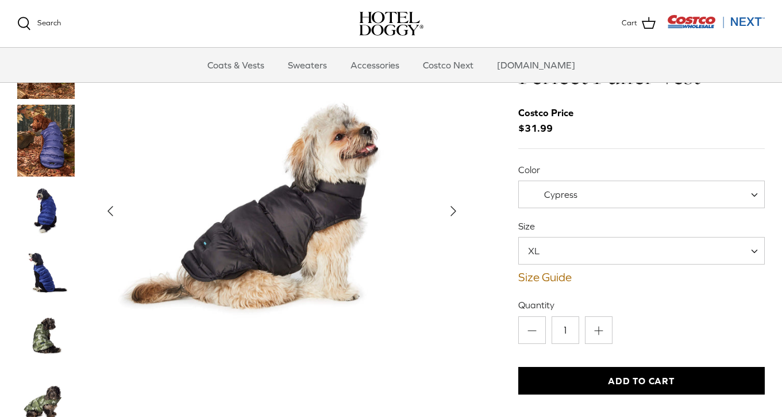
click at [451, 212] on polyline "Next" at bounding box center [453, 210] width 5 height 9
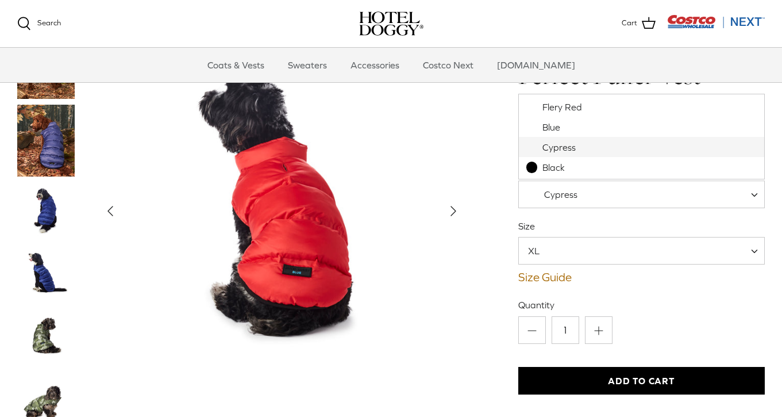
click at [597, 196] on span "Cypress" at bounding box center [560, 194] width 82 height 12
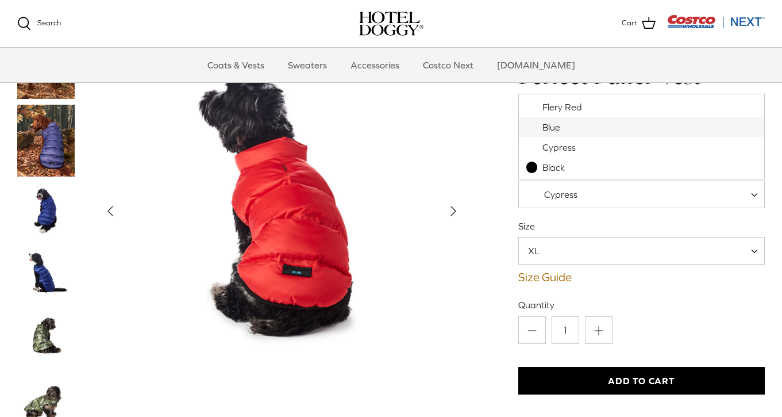
select select "Blue"
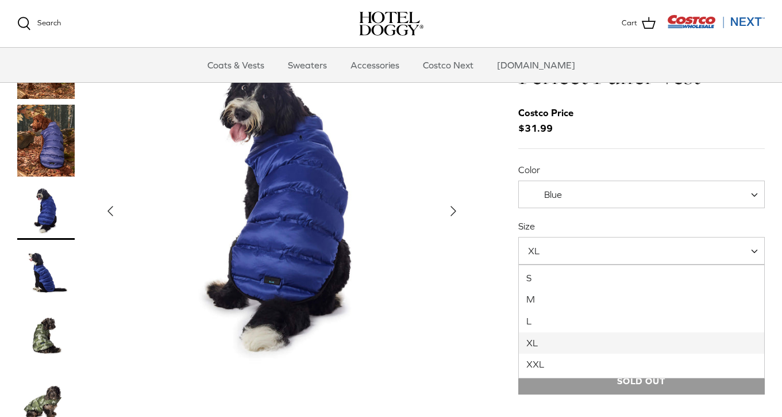
click at [630, 248] on span "XL" at bounding box center [641, 251] width 246 height 28
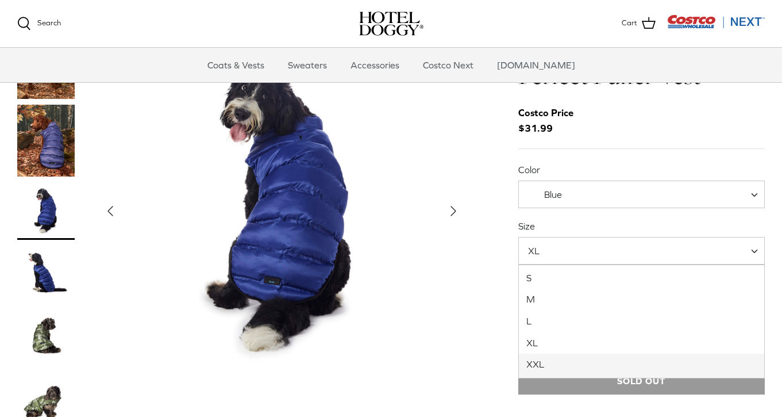
select select "XXL"
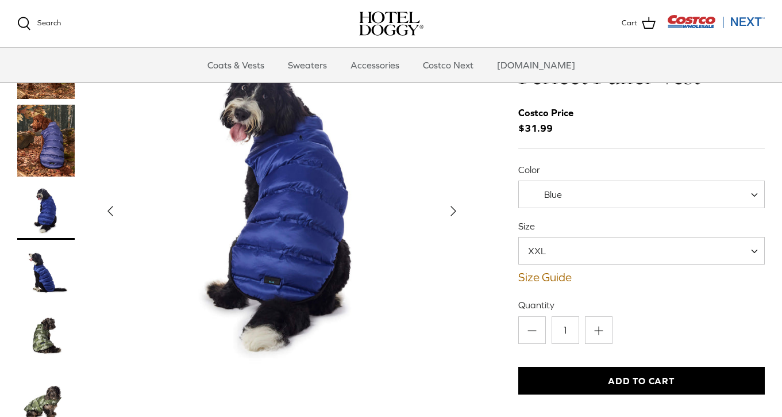
click at [451, 287] on img "Show Gallery" at bounding box center [282, 211] width 368 height 368
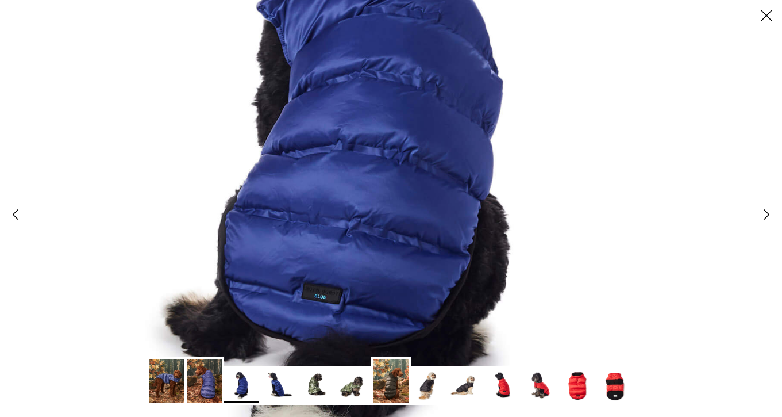
click at [483, 253] on img at bounding box center [345, 127] width 880 height 880
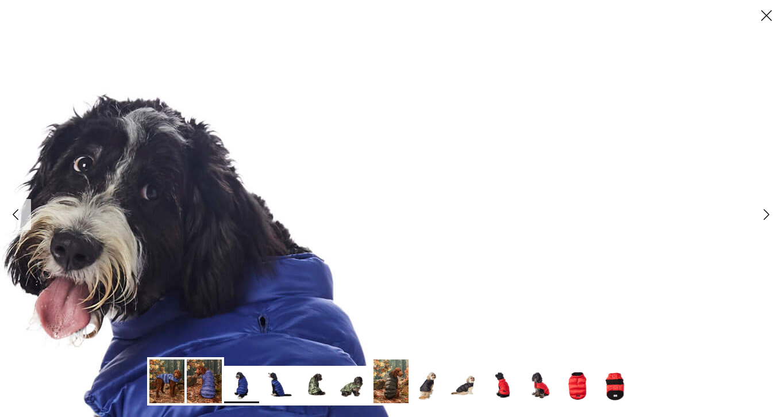
click at [766, 16] on icon "Close" at bounding box center [767, 16] width 20 height 20
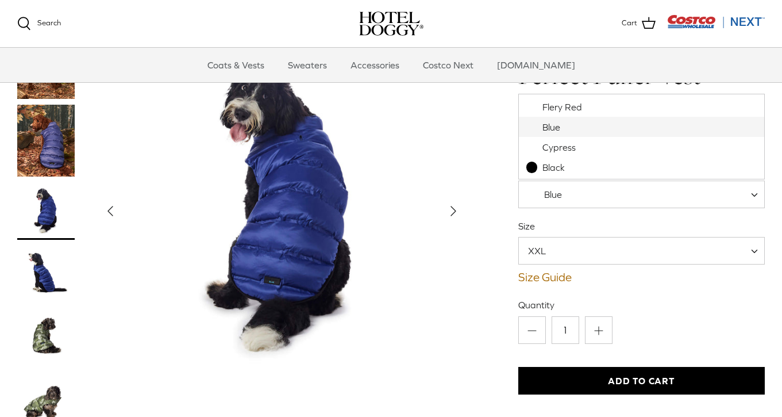
click at [575, 185] on span "Blue" at bounding box center [641, 194] width 246 height 28
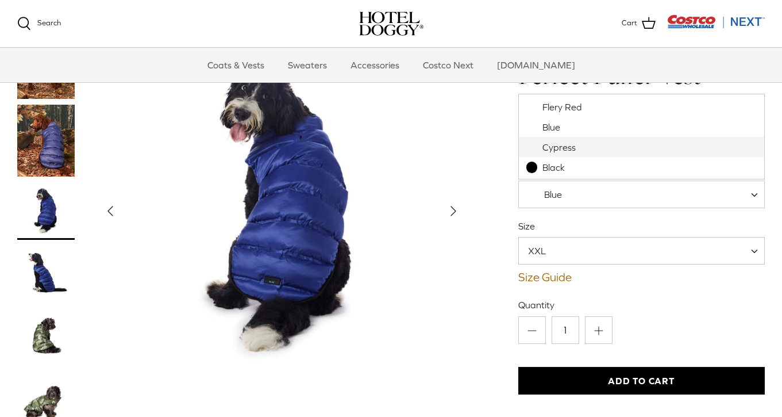
select select "Cypress"
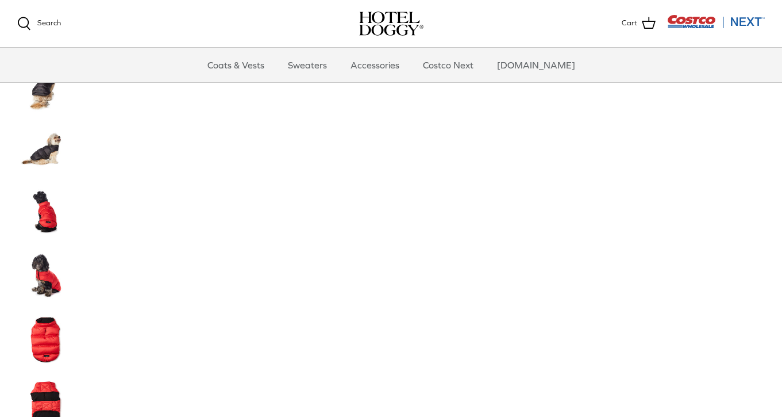
scroll to position [487, 0]
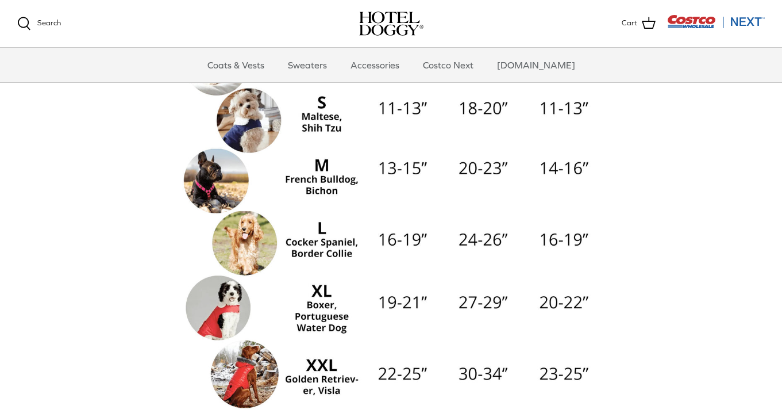
scroll to position [218, 0]
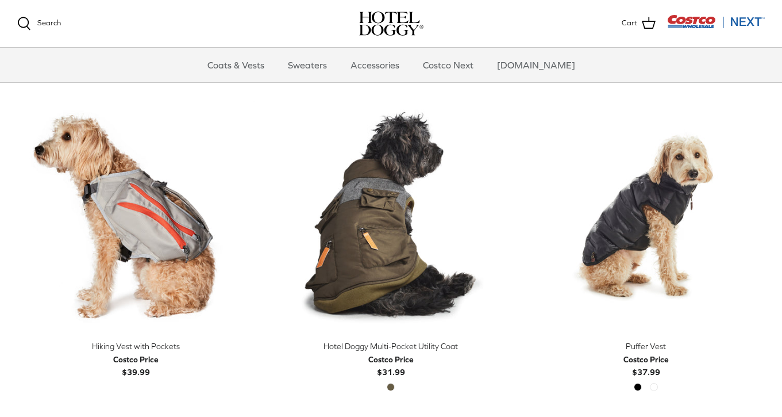
scroll to position [1897, 0]
